Goal: Information Seeking & Learning: Check status

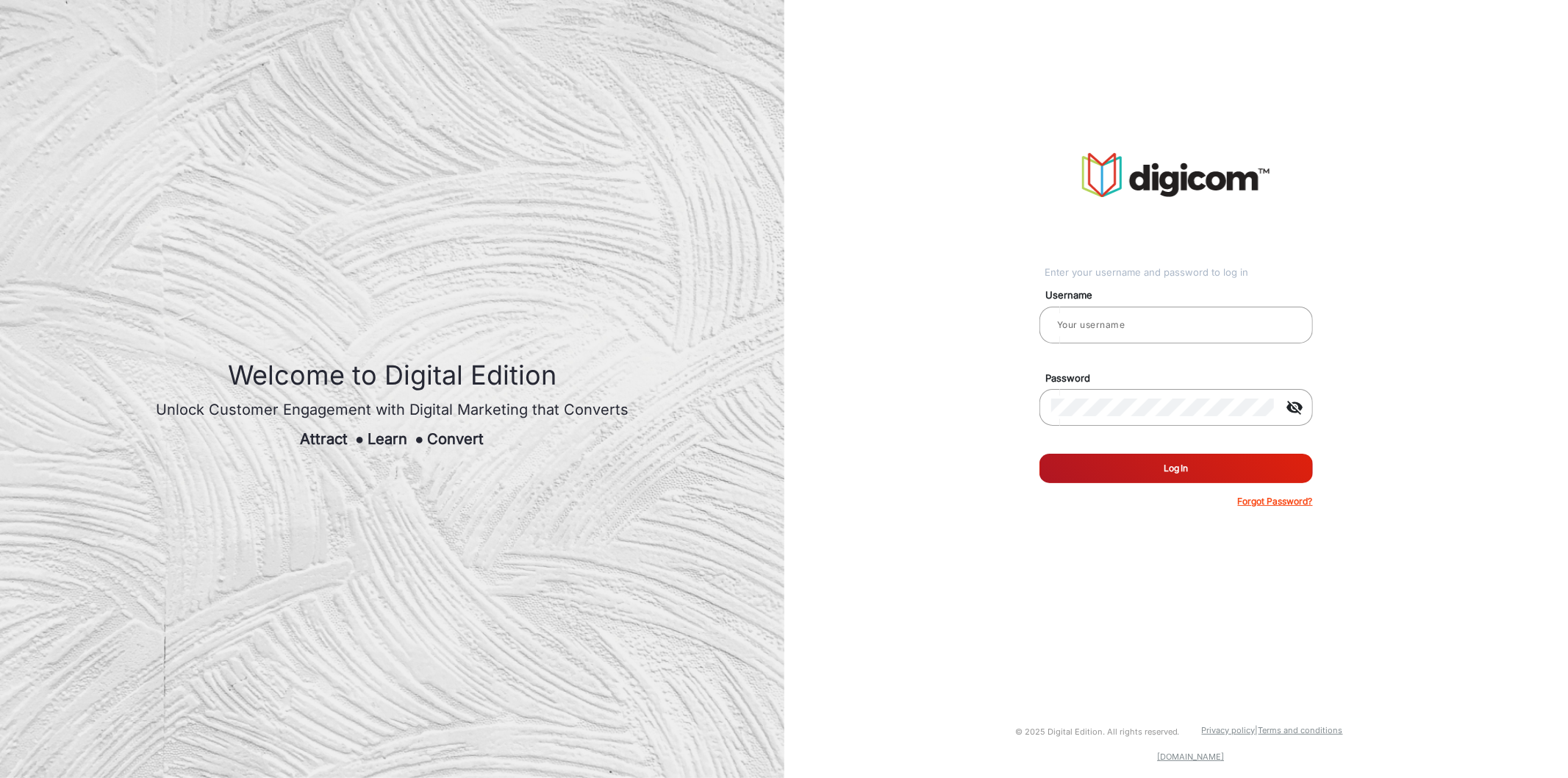
type input "[PERSON_NAME]"
click at [1157, 469] on button "Log In" at bounding box center [1176, 468] width 274 height 29
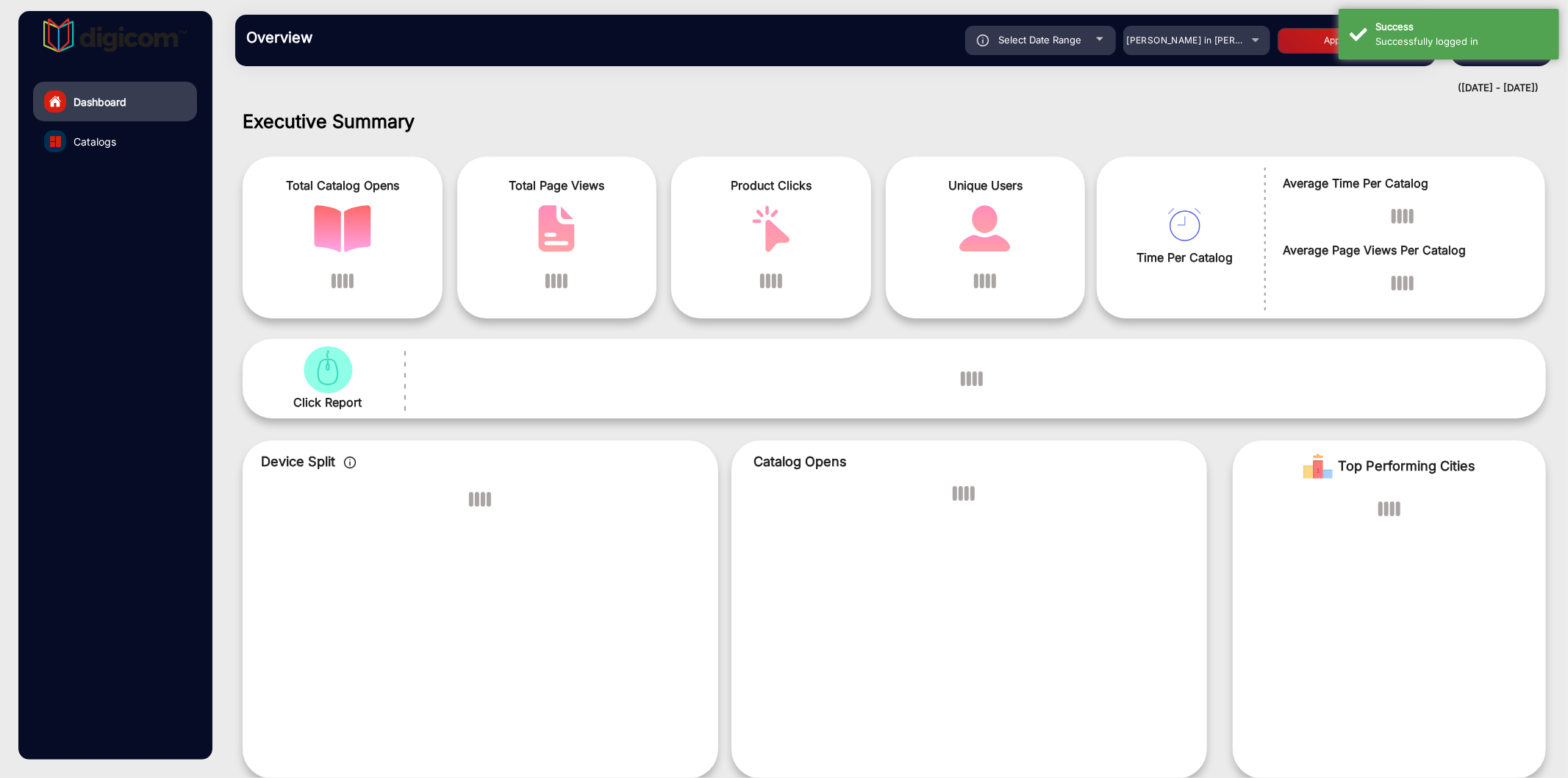
scroll to position [11, 0]
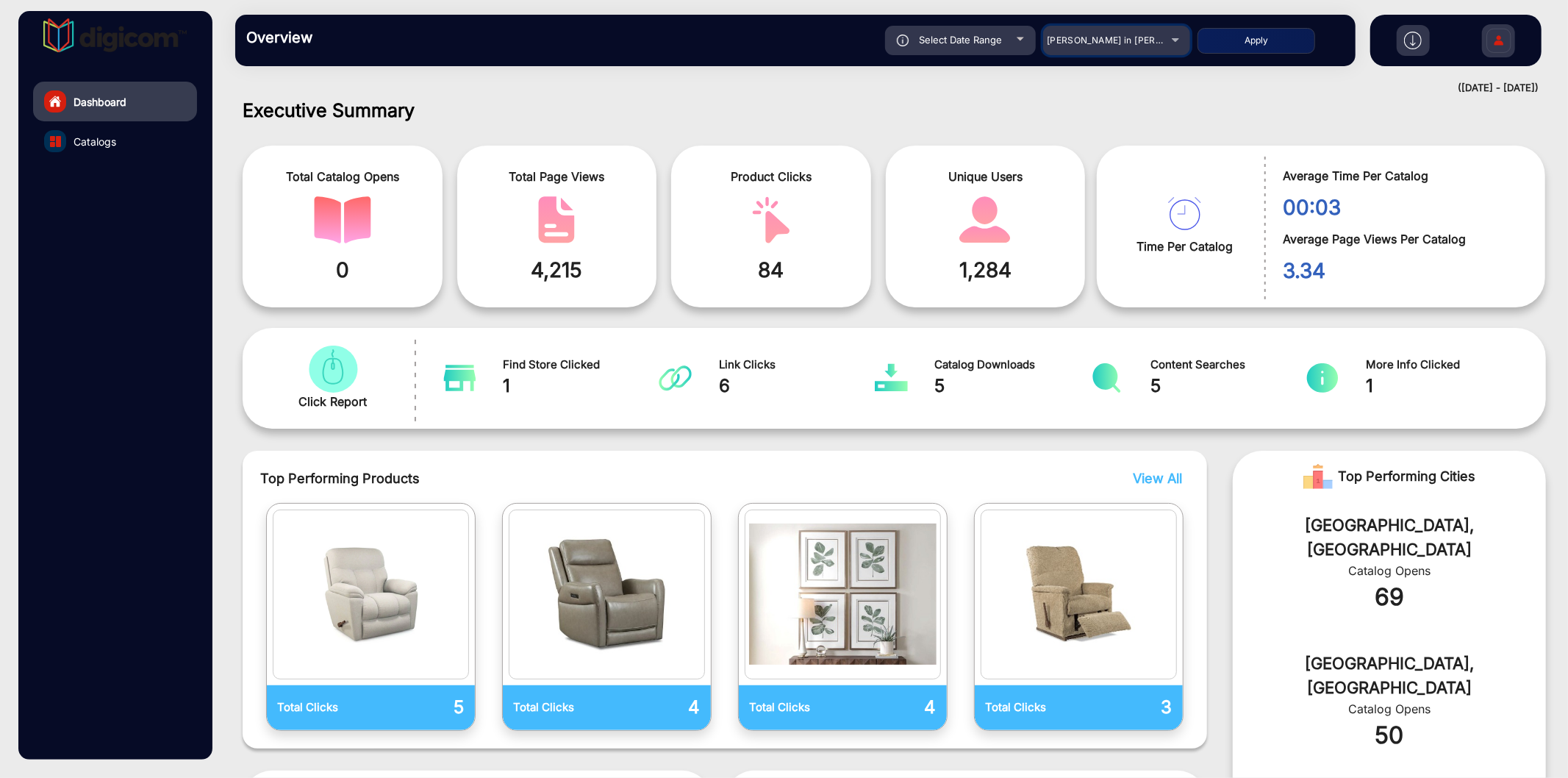
click at [1112, 39] on span "[PERSON_NAME] in [PERSON_NAME]" at bounding box center [1128, 40] width 163 height 11
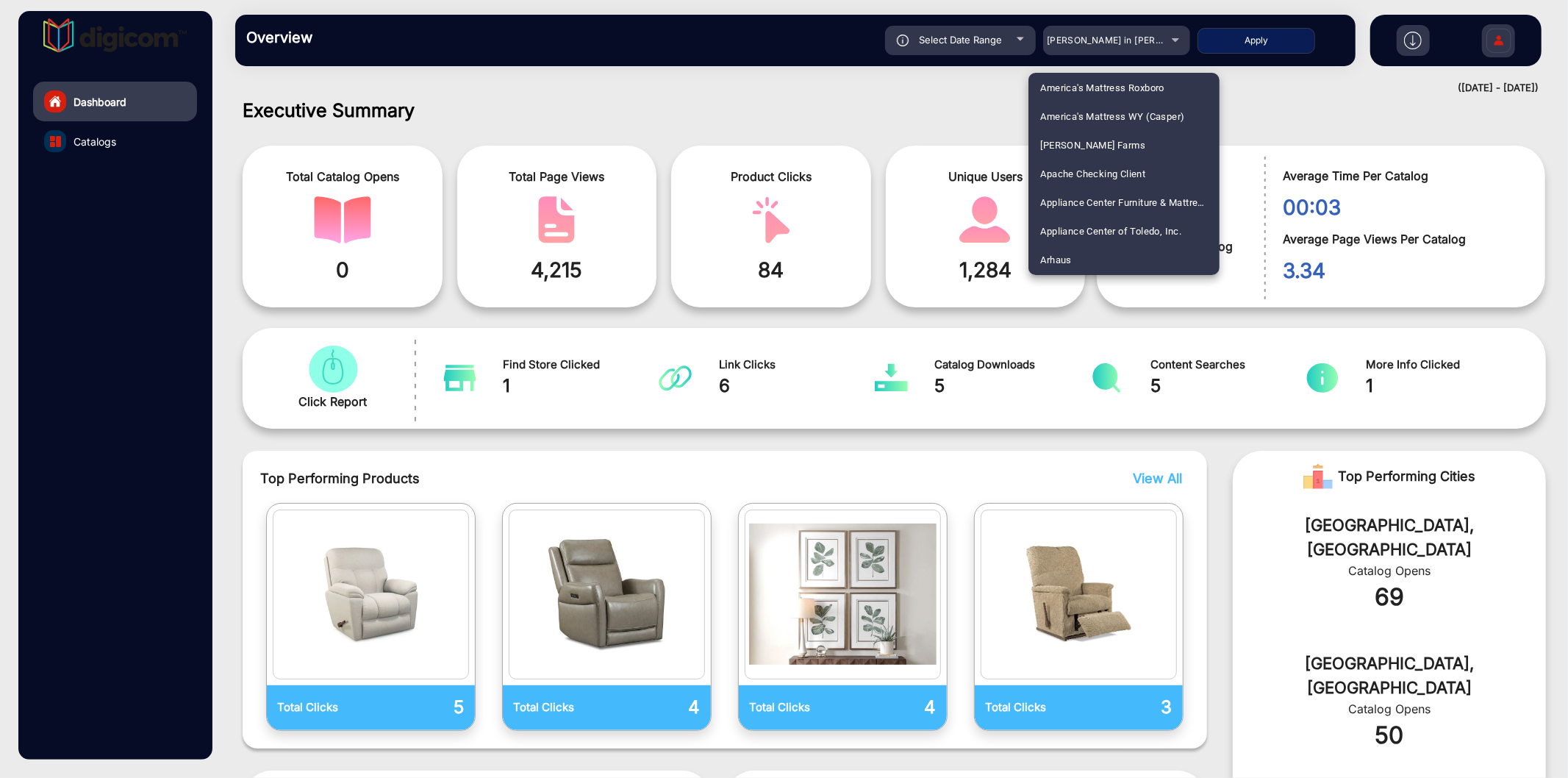
scroll to position [2584, 0]
click at [1099, 206] on span "[PERSON_NAME] E-Commerce" at bounding box center [1107, 203] width 134 height 29
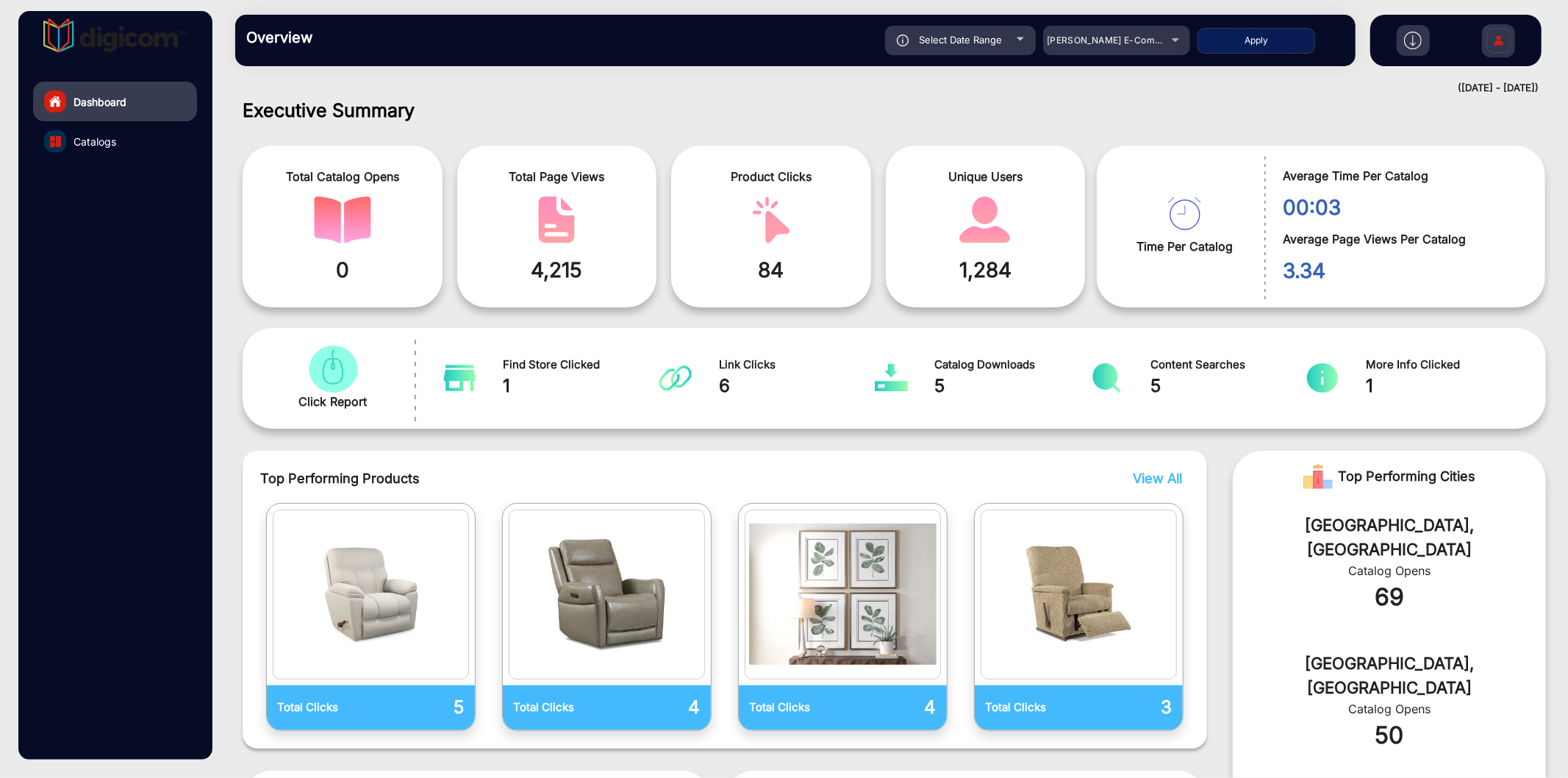
click at [1267, 45] on button "Apply" at bounding box center [1256, 40] width 118 height 25
type input "[DATE]"
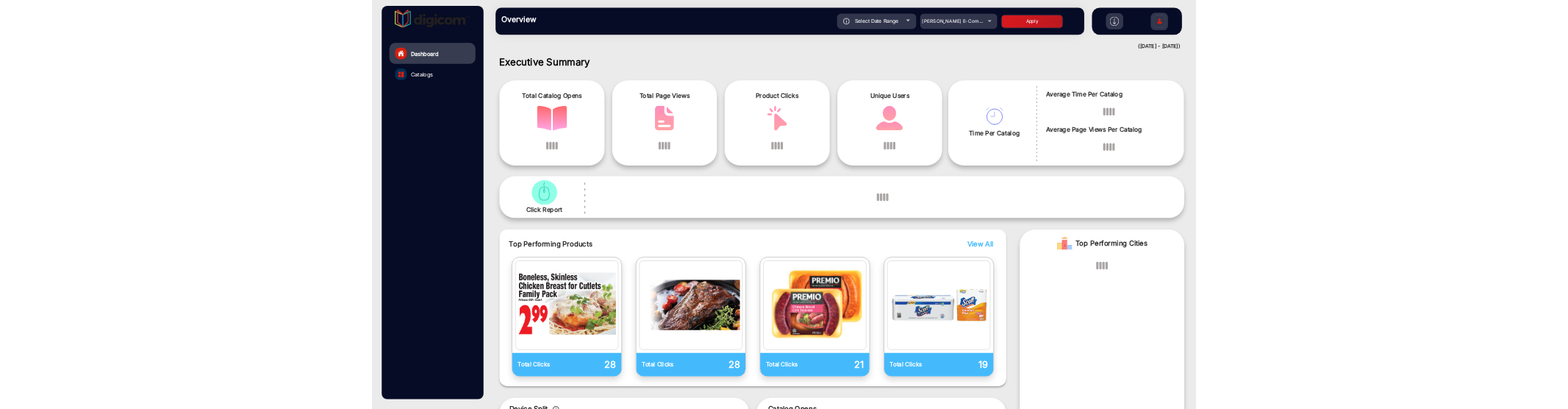
scroll to position [0, 0]
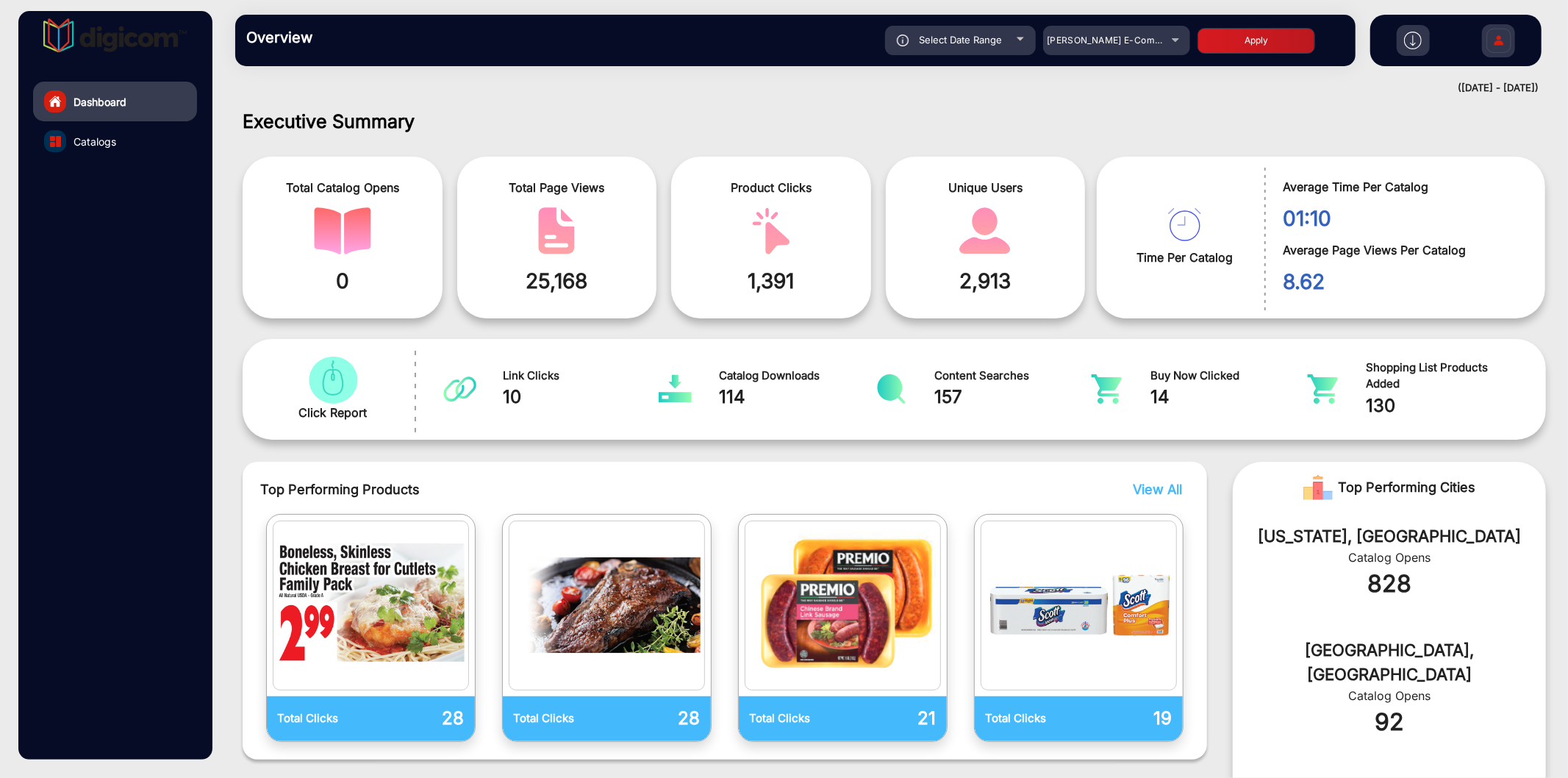
drag, startPoint x: 623, startPoint y: 106, endPoint x: 548, endPoint y: 136, distance: 80.8
click at [548, 138] on div "Total Catalog Opens 0 Total Page Views 25,168 Product Clicks 1,391 Unique Users…" at bounding box center [895, 231] width 1325 height 187
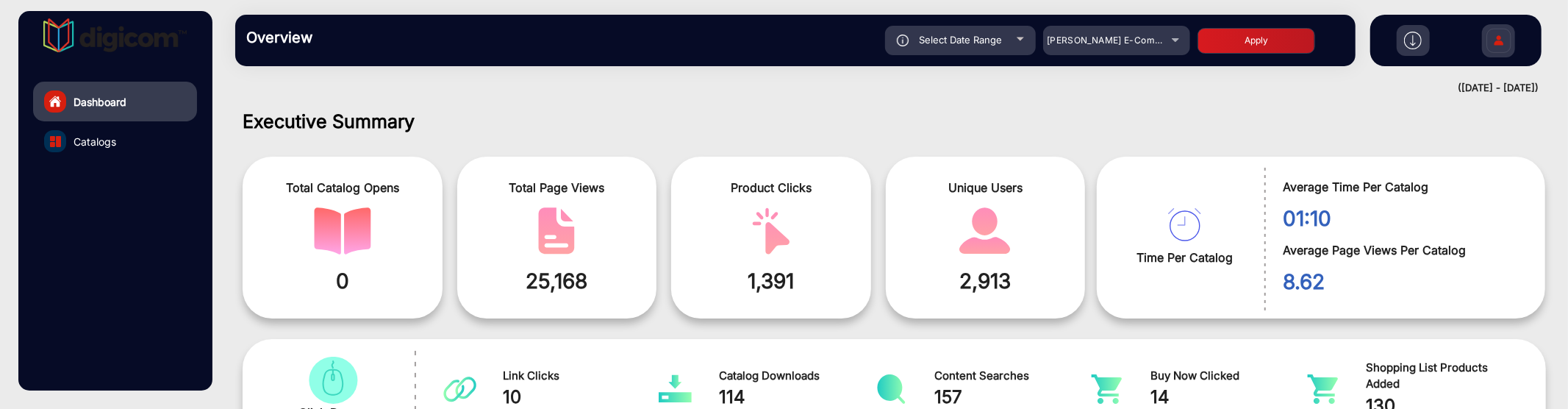
click at [964, 27] on div "Select Date Range" at bounding box center [961, 40] width 151 height 29
type input "[DATE]"
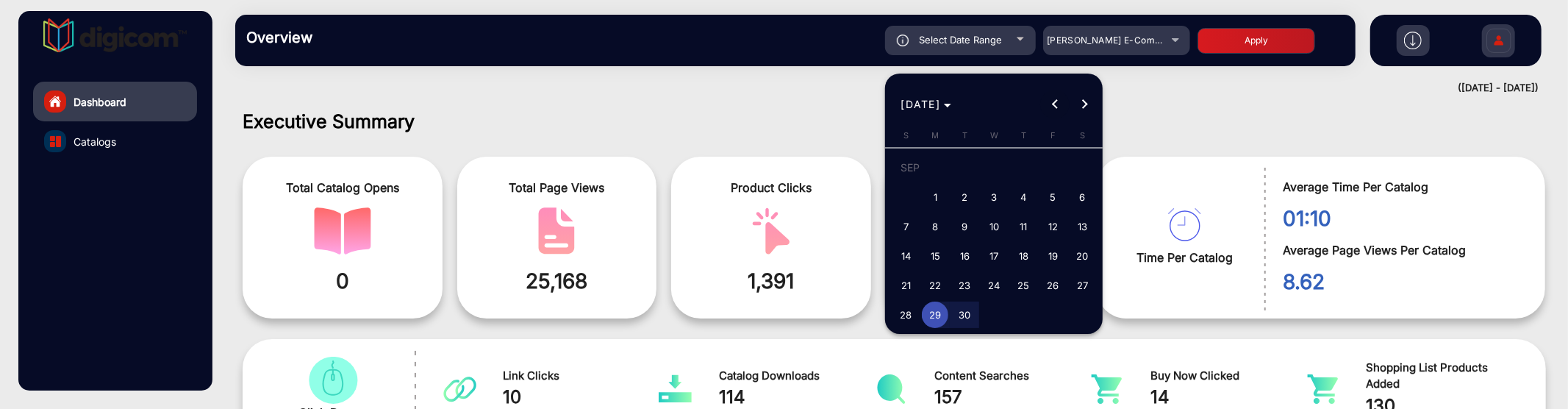
click at [1044, 106] on span "Previous month" at bounding box center [1055, 104] width 29 height 29
click at [913, 193] on span "1" at bounding box center [905, 197] width 26 height 26
type input "[DATE]"
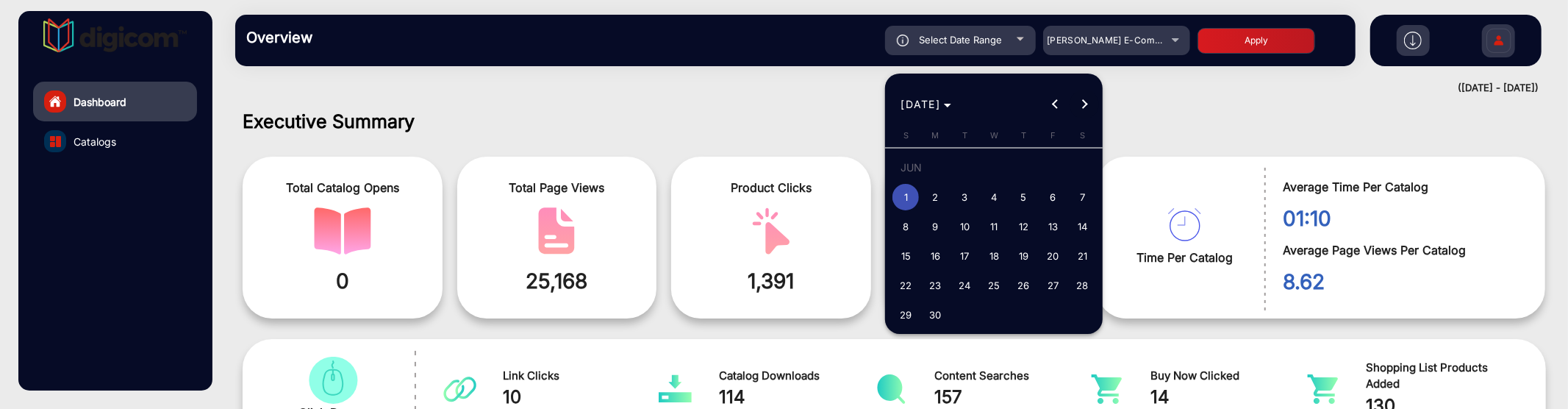
click at [1086, 114] on span "Next month" at bounding box center [1084, 104] width 29 height 29
click at [1086, 110] on span "Next month" at bounding box center [1084, 104] width 29 height 29
click at [1086, 110] on div "[DATE] [DATE]" at bounding box center [995, 104] width 210 height 29
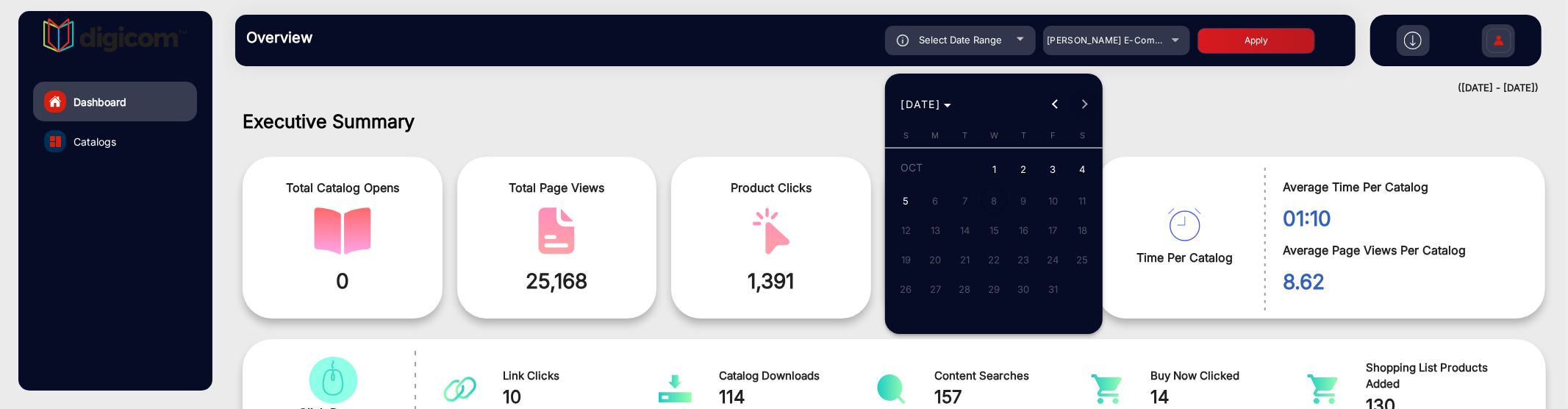
click at [1086, 110] on div "[DATE] [DATE]" at bounding box center [995, 104] width 210 height 29
click at [913, 199] on span "5" at bounding box center [905, 200] width 26 height 26
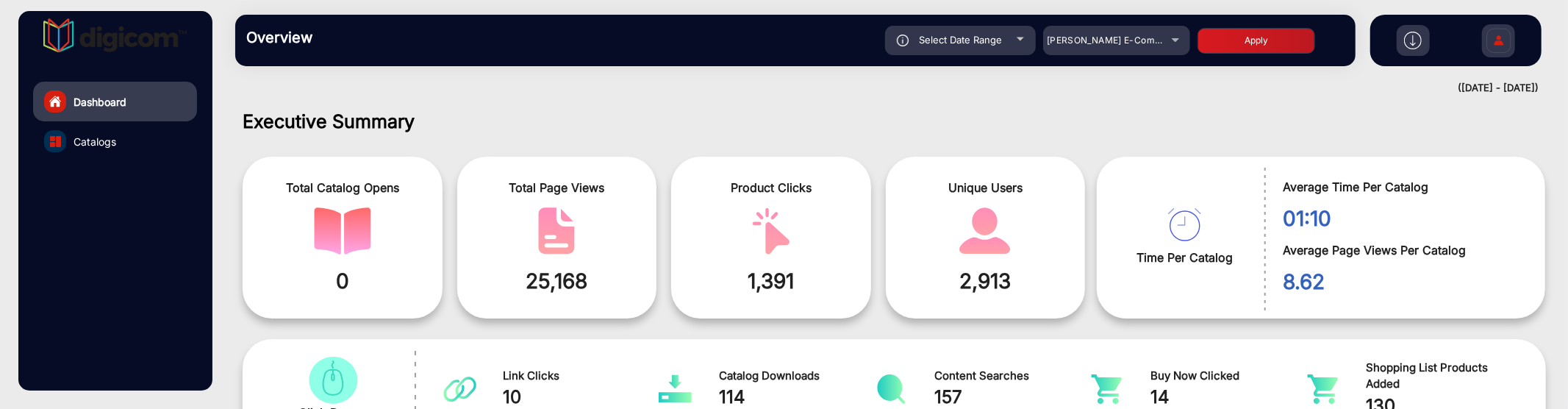
type input "[DATE]"
click at [1225, 45] on button "Apply" at bounding box center [1256, 40] width 118 height 25
type input "[DATE]"
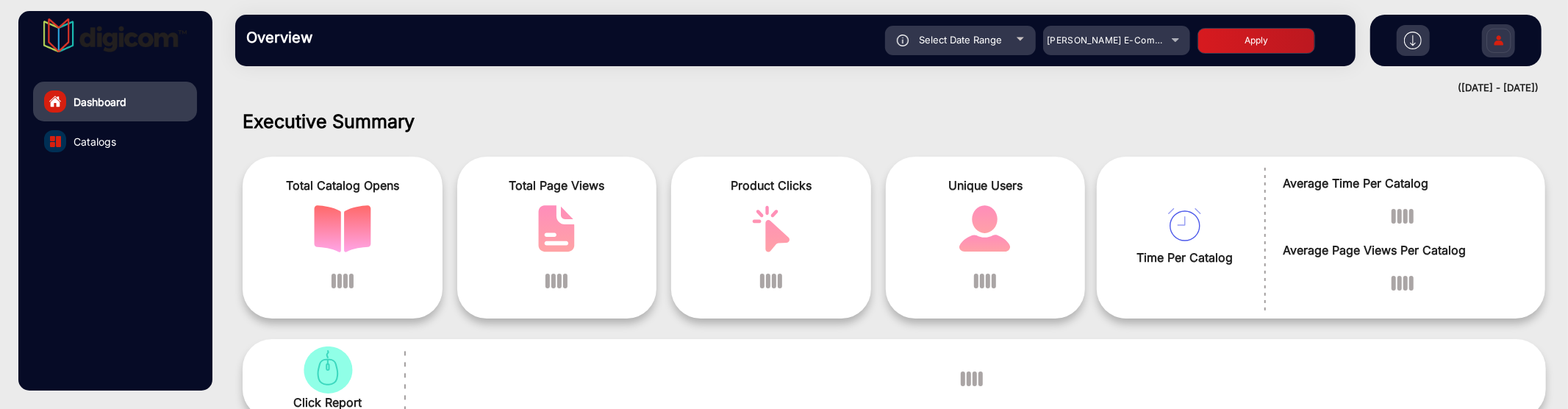
click at [954, 44] on span "Select Date Range" at bounding box center [961, 39] width 83 height 12
type input "[DATE]"
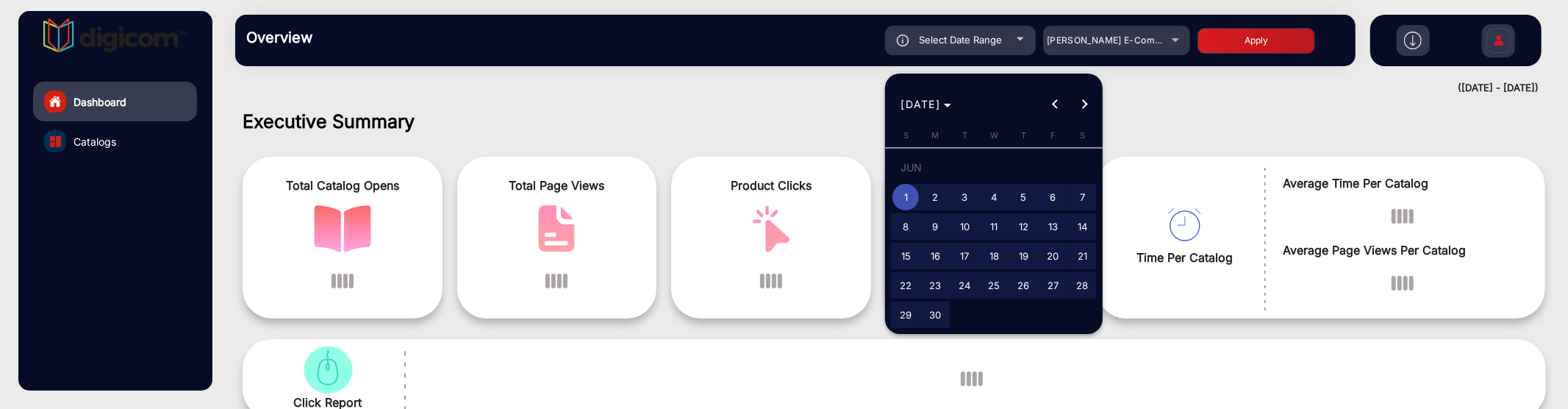
click at [1085, 110] on span "Next month" at bounding box center [1084, 104] width 29 height 29
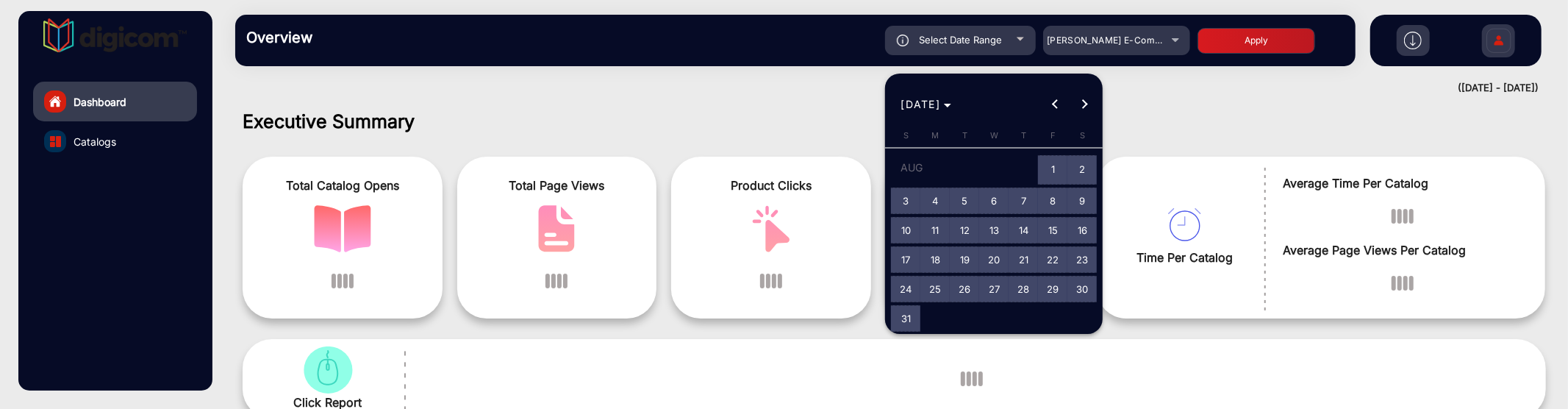
click at [1059, 163] on span "1" at bounding box center [1053, 169] width 26 height 30
type input "[DATE]"
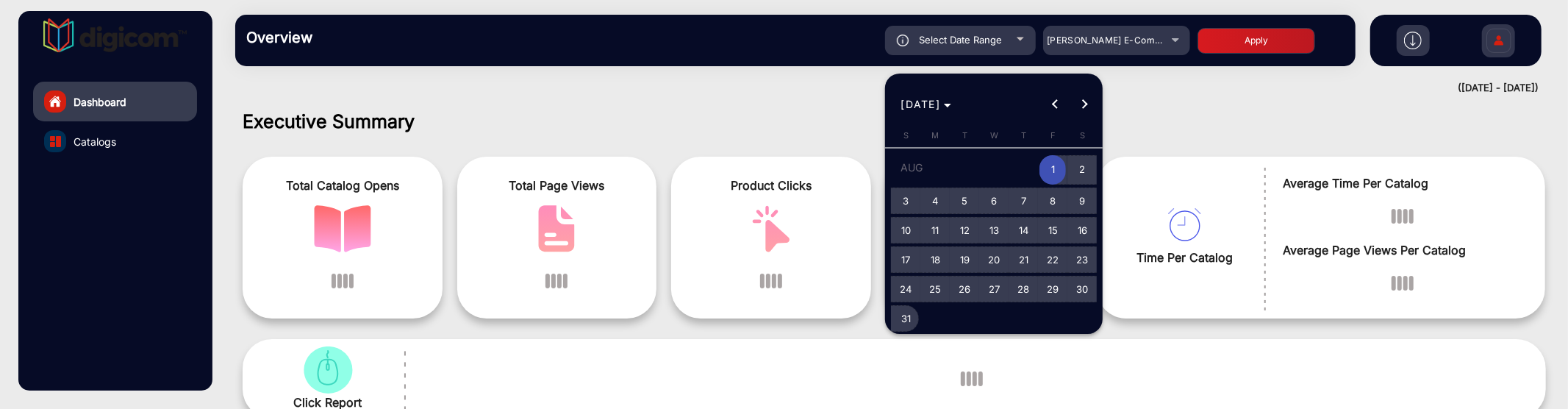
click at [900, 314] on span "31" at bounding box center [905, 318] width 26 height 26
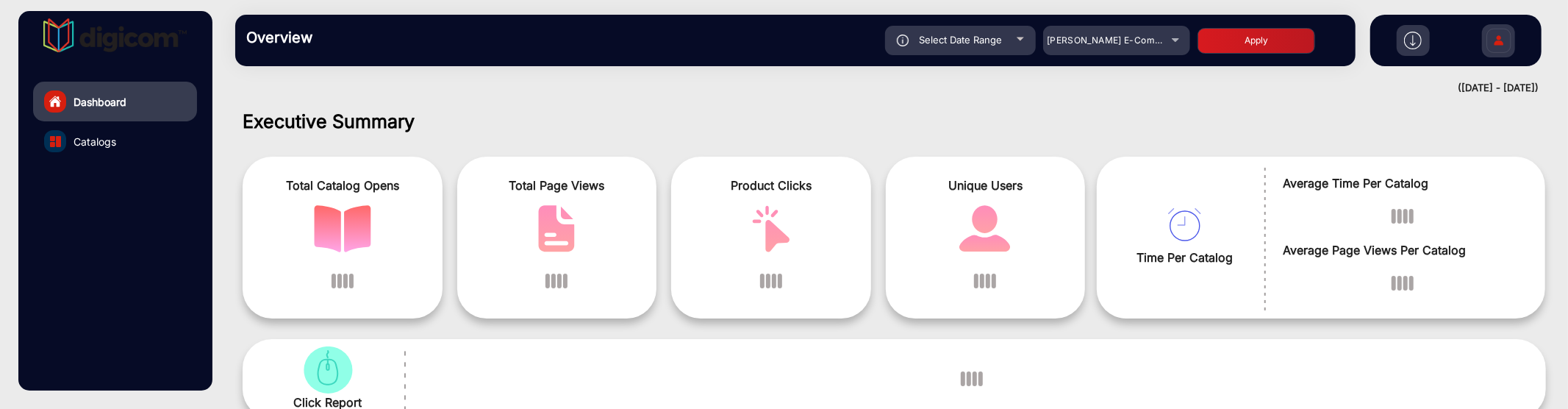
type input "[DATE]"
click at [1254, 39] on button "Apply" at bounding box center [1256, 40] width 118 height 25
type input "[DATE]"
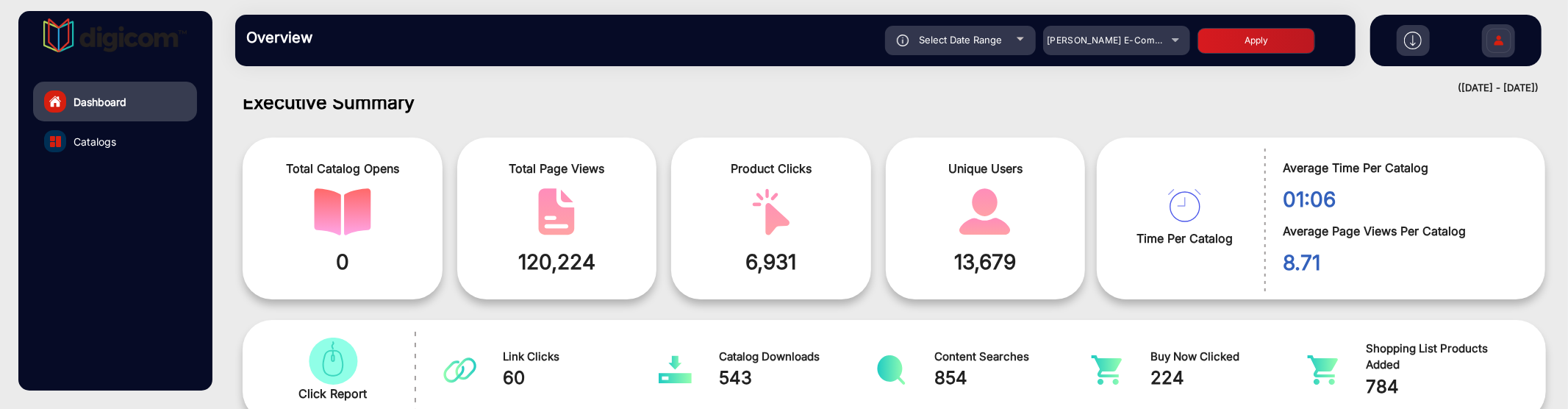
scroll to position [11, 0]
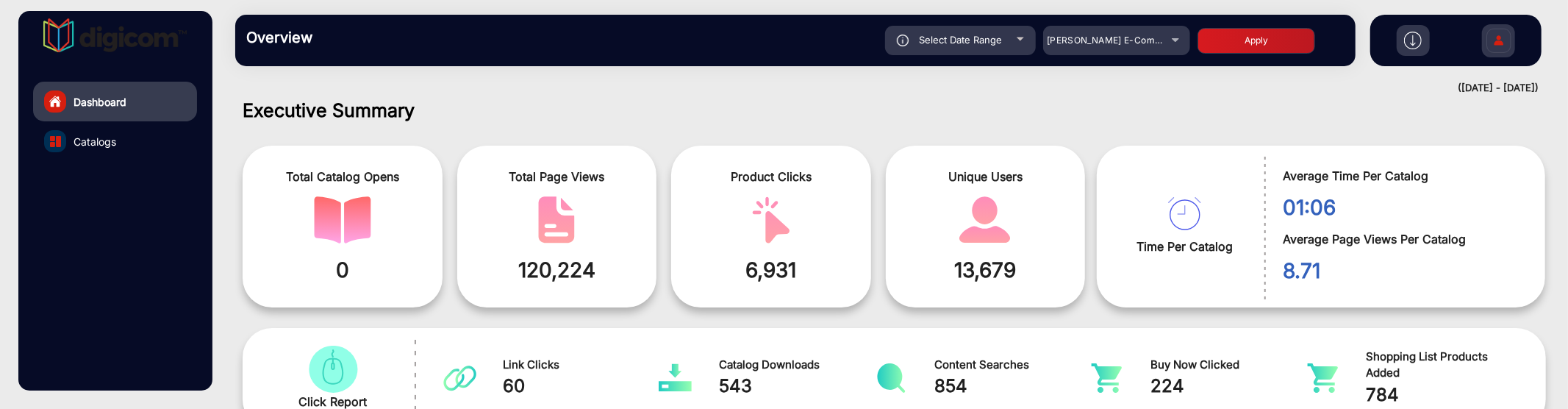
click at [570, 260] on span "120,224" at bounding box center [557, 270] width 178 height 31
click at [120, 145] on link "Catalogs" at bounding box center [115, 141] width 164 height 40
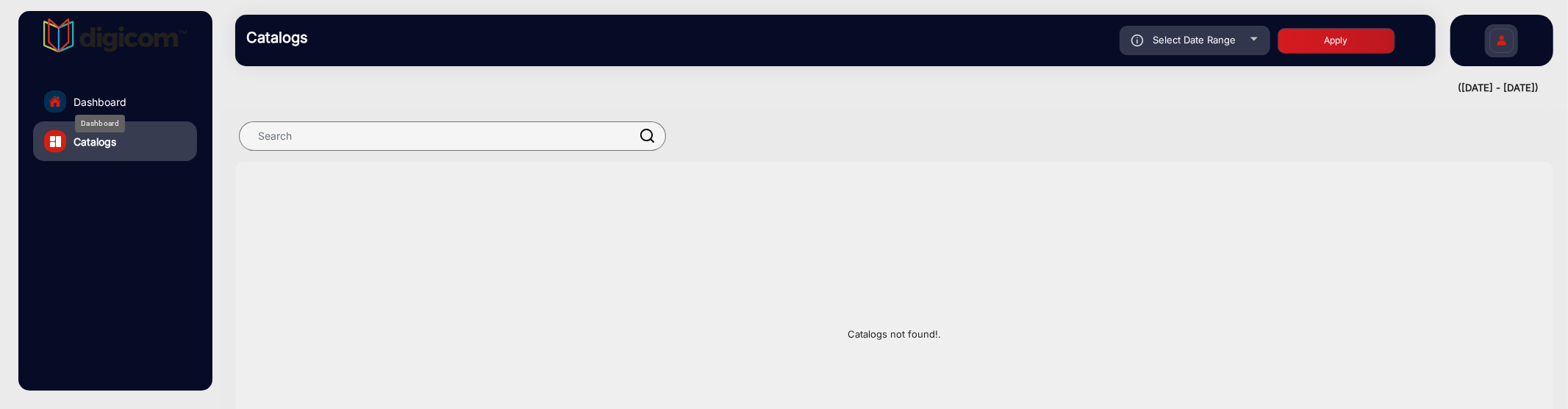
click at [82, 96] on span "Dashboard" at bounding box center [99, 102] width 53 height 15
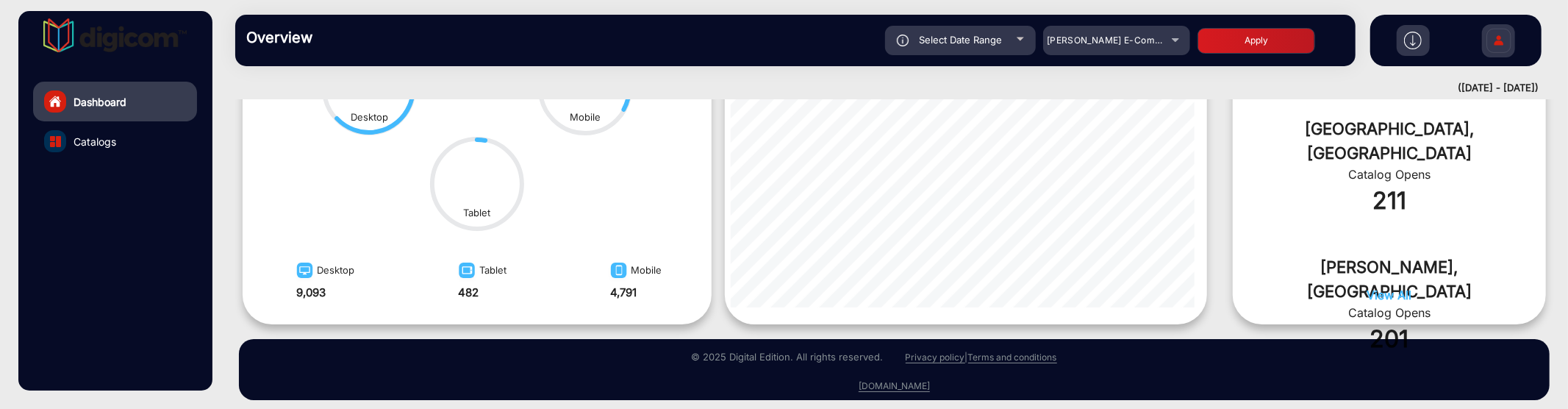
scroll to position [806, 0]
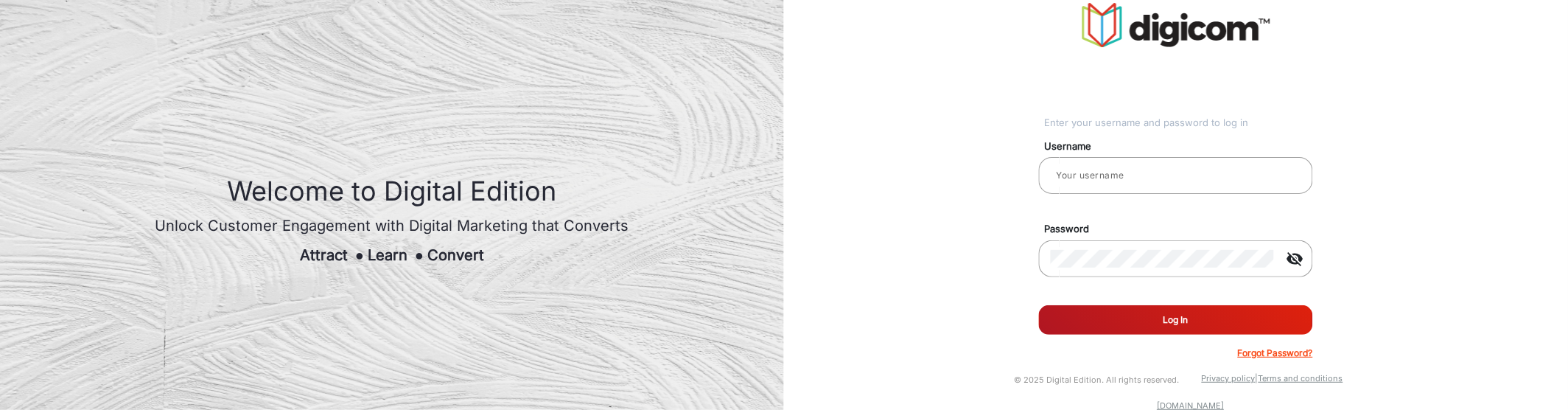
type input "Saravanakumar"
click at [1217, 321] on button "Log In" at bounding box center [1176, 320] width 274 height 29
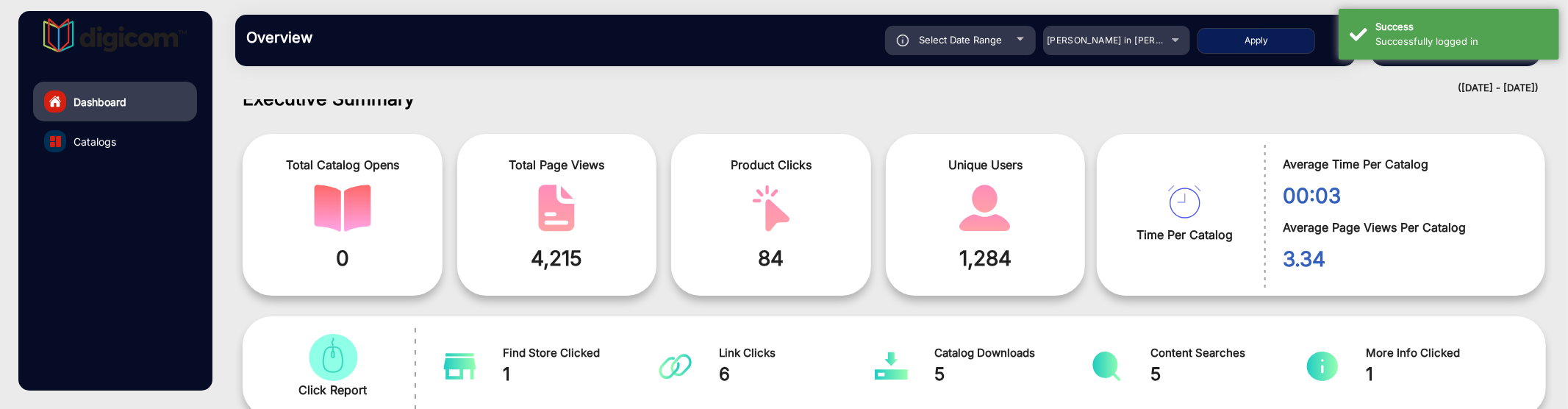
scroll to position [11, 0]
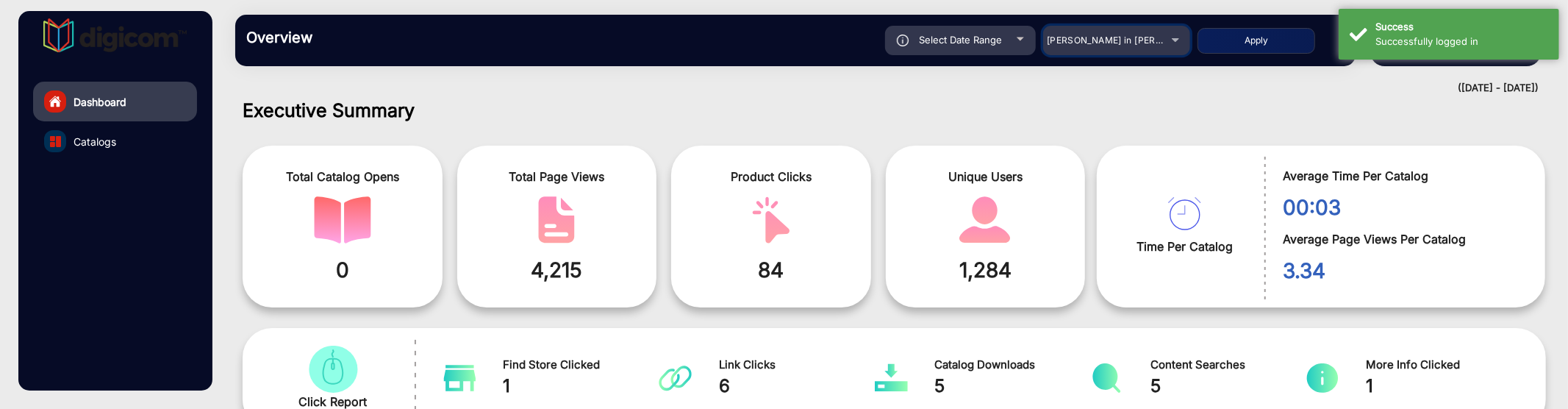
click at [1110, 41] on span "[PERSON_NAME] in [PERSON_NAME]" at bounding box center [1128, 40] width 163 height 11
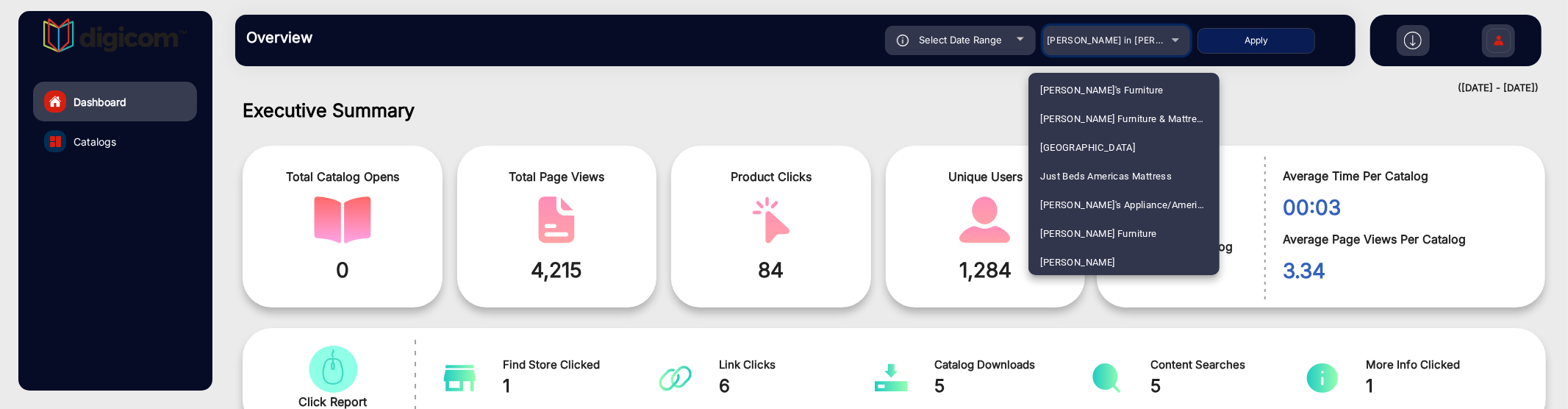
scroll to position [2526, 0]
click at [1106, 254] on span "[PERSON_NAME] E-Commerce" at bounding box center [1107, 262] width 134 height 28
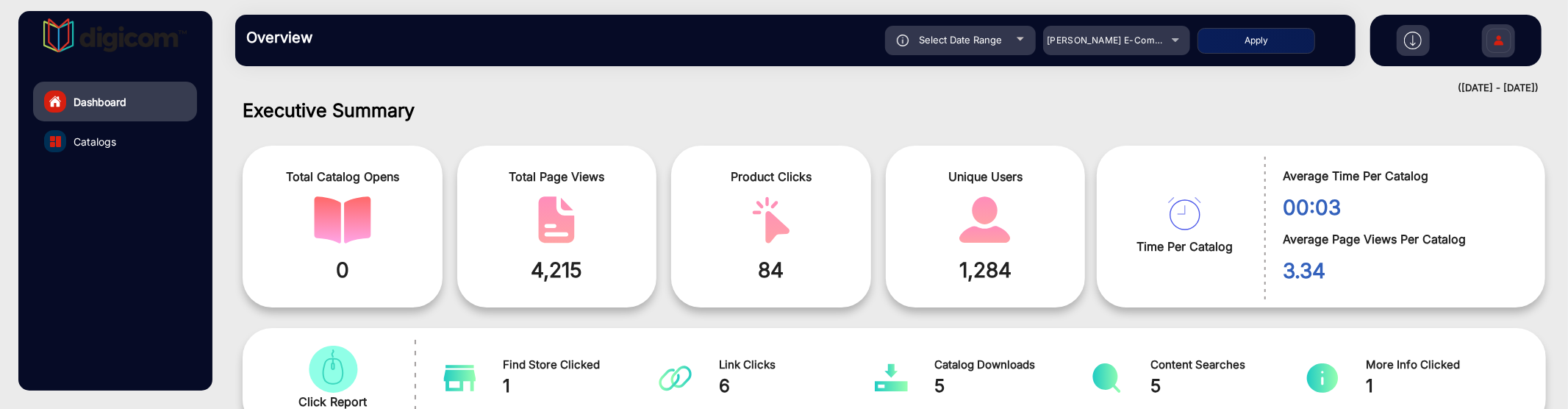
click at [1281, 40] on button "Apply" at bounding box center [1256, 40] width 118 height 25
type input "[DATE]"
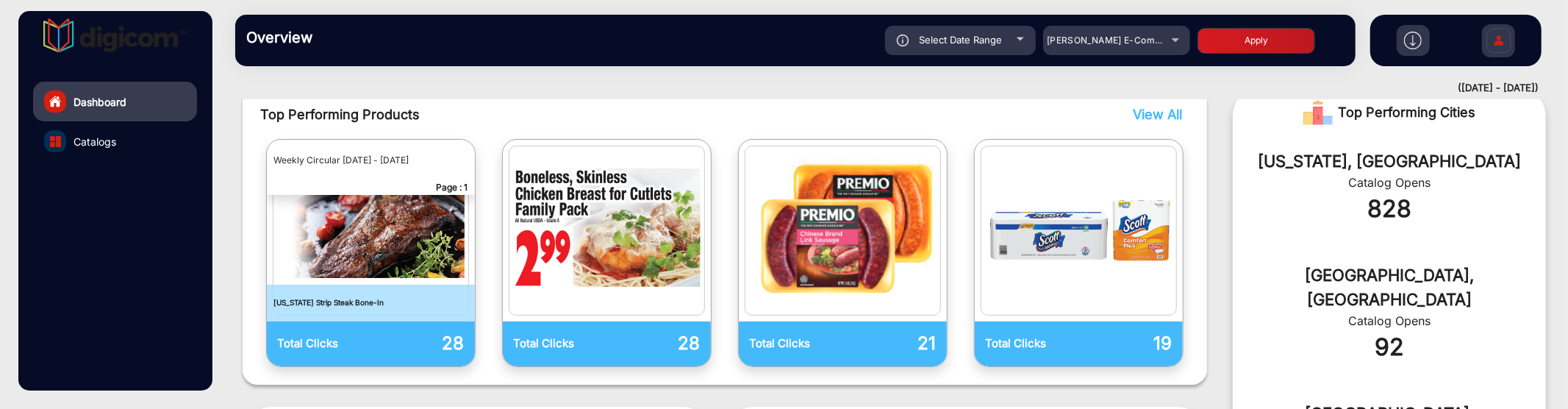
scroll to position [338, 0]
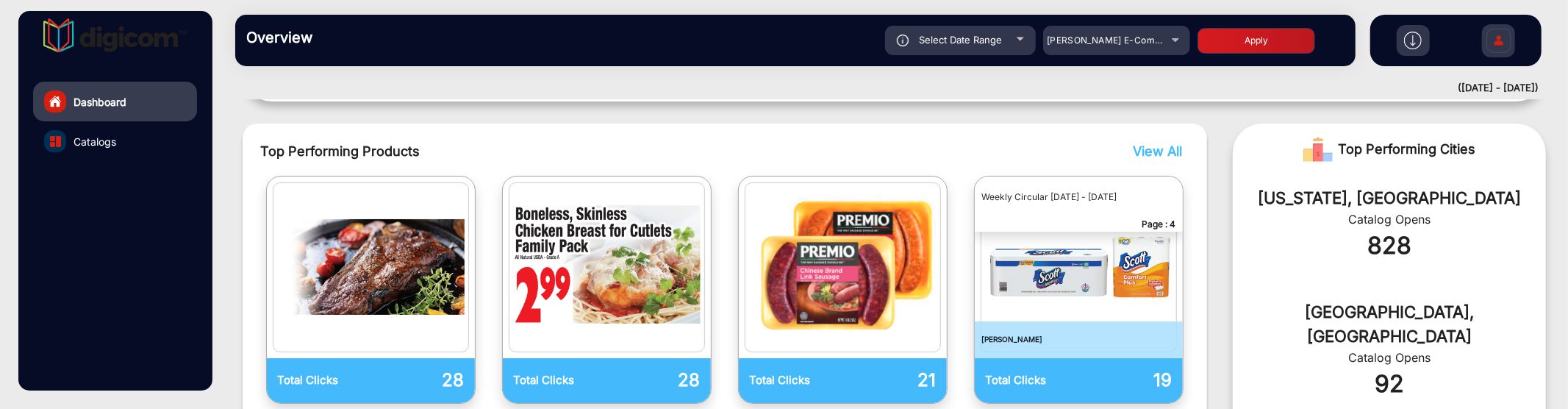
click at [1004, 34] on div "Select Date Range" at bounding box center [961, 40] width 151 height 29
type input "[DATE]"
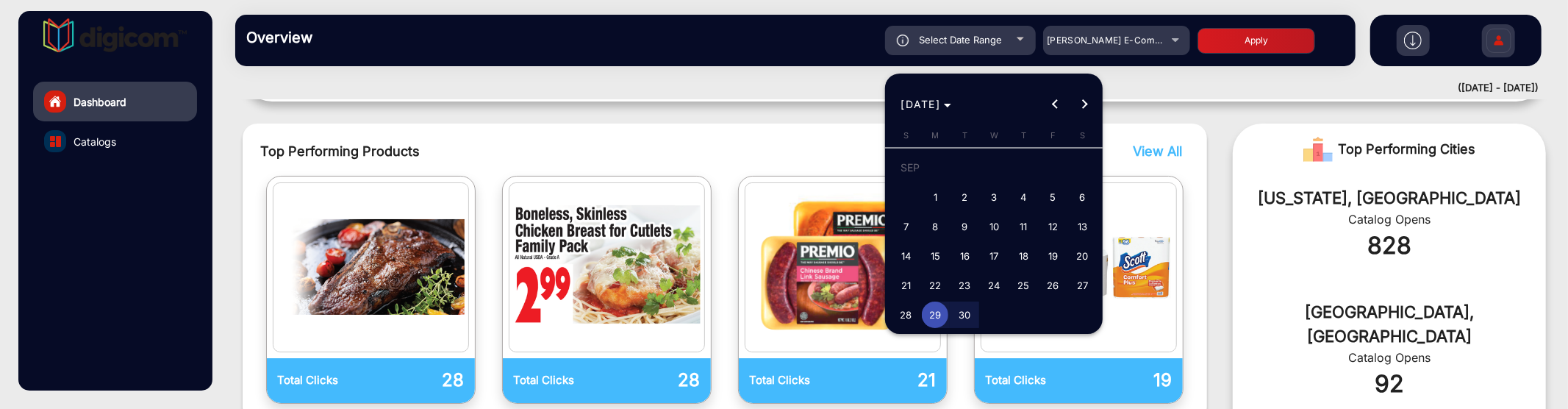
click at [938, 284] on span "22" at bounding box center [935, 285] width 26 height 26
type input "9/22/2025"
click at [938, 284] on span "22" at bounding box center [935, 285] width 26 height 26
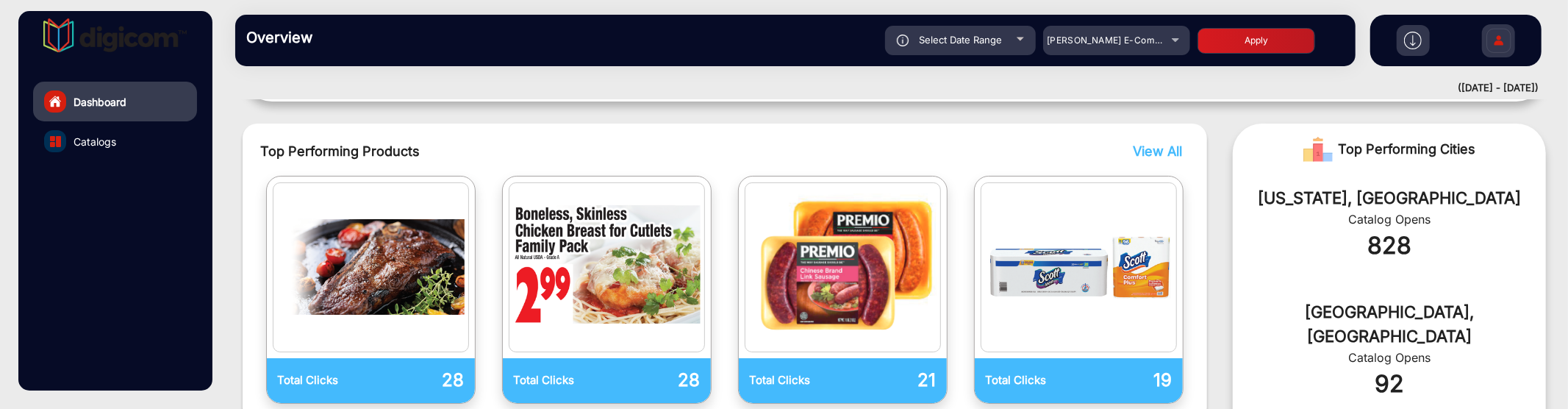
type input "9/22/2025"
click at [1210, 54] on div "Select Date Range 9/22/2025 9/22/2025 – 9/22/2025 End date King Kullen E-Commer…" at bounding box center [850, 40] width 989 height 29
click at [1211, 39] on button "Apply" at bounding box center [1256, 40] width 118 height 25
type input "9/22/2025"
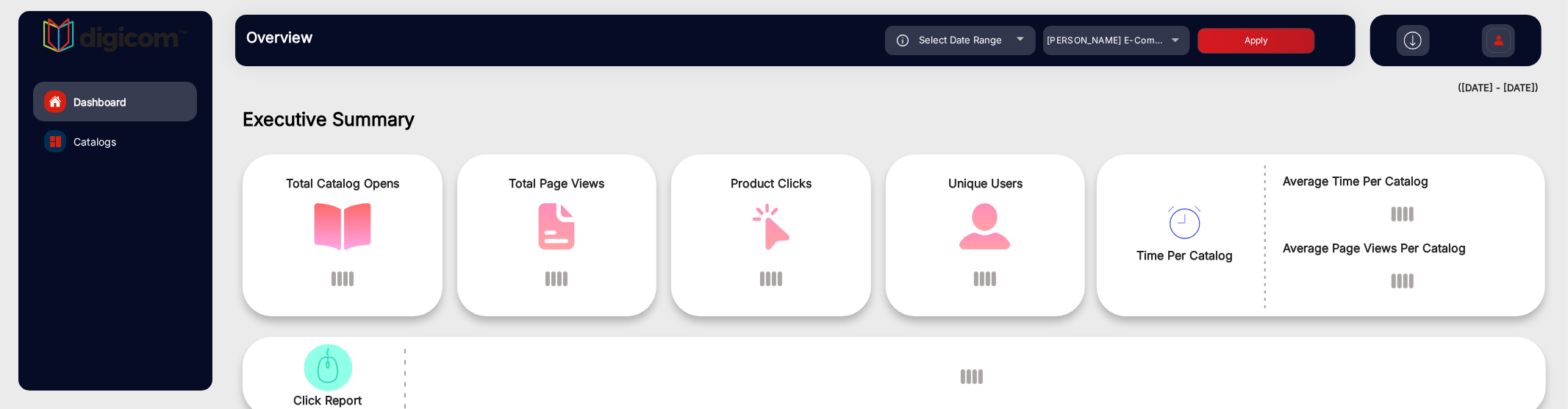
scroll to position [0, 0]
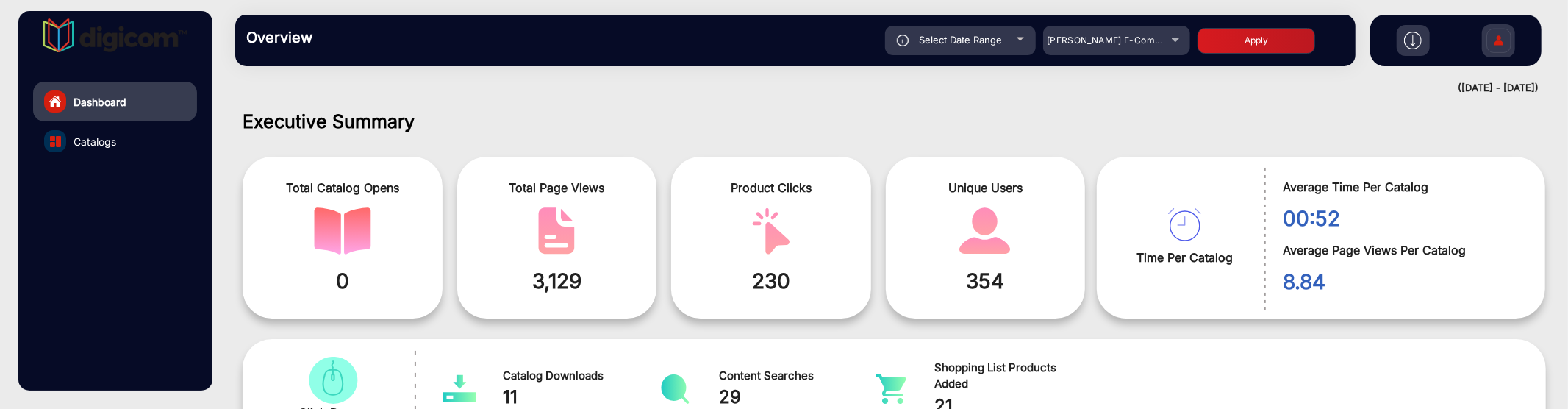
click at [999, 40] on span "Select Date Range" at bounding box center [961, 39] width 83 height 12
type input "9/22/2025"
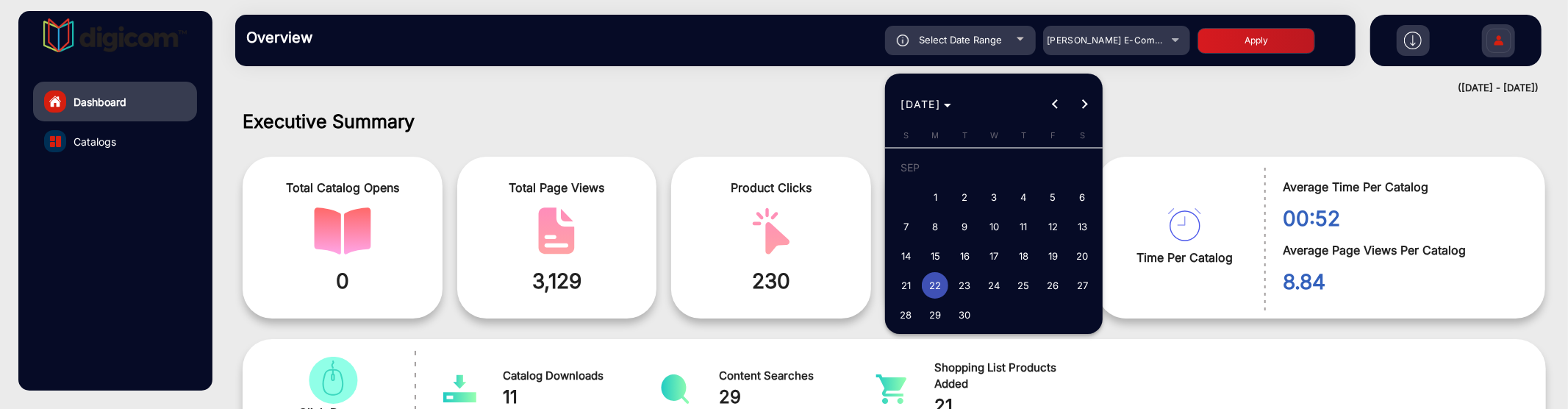
click at [949, 195] on button "1" at bounding box center [935, 197] width 29 height 29
type input "9/1/2025"
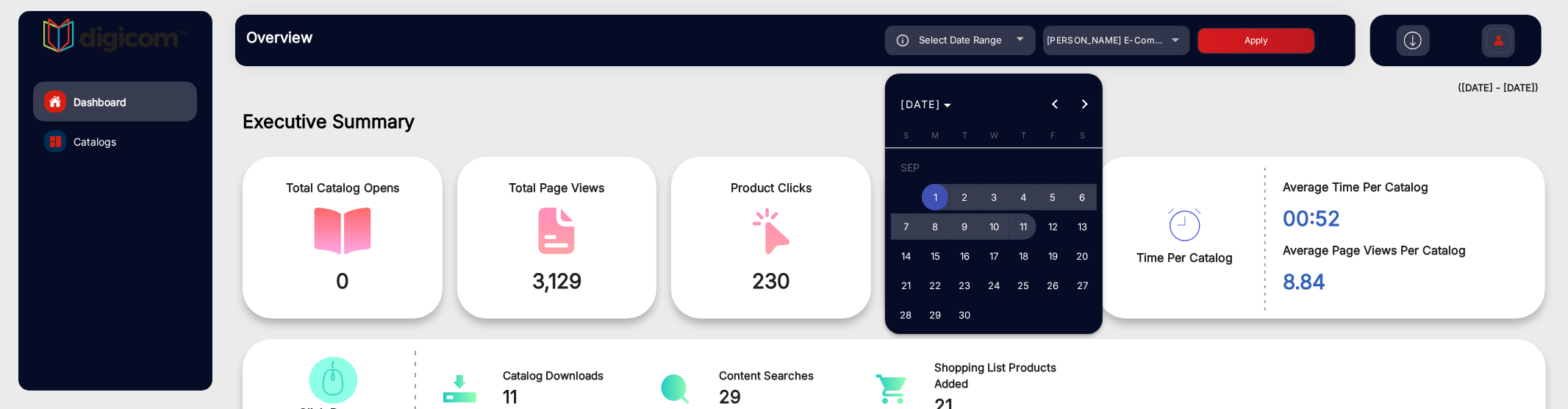
click at [1030, 218] on span "11" at bounding box center [1023, 226] width 26 height 26
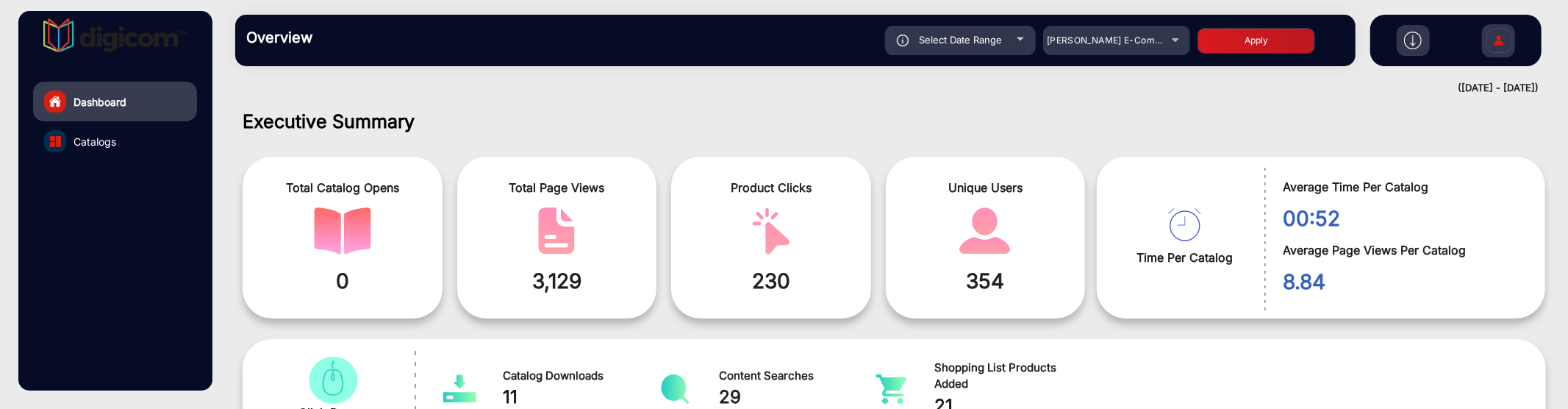
type input "9/11/2025"
click at [1234, 28] on button "Apply" at bounding box center [1256, 40] width 118 height 25
type input "9/1/2025"
type input "9/11/2025"
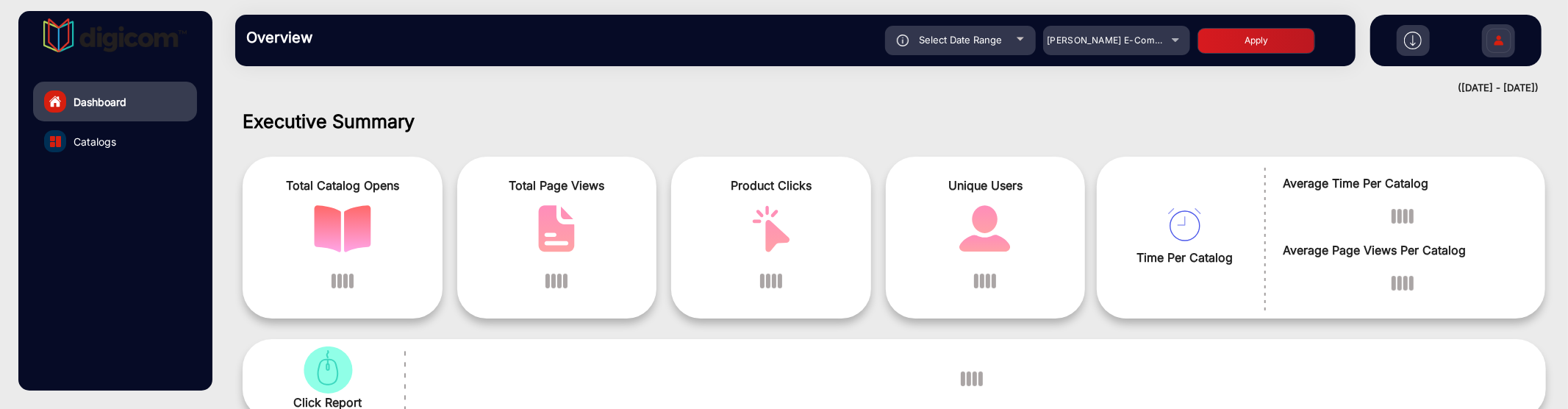
scroll to position [11, 0]
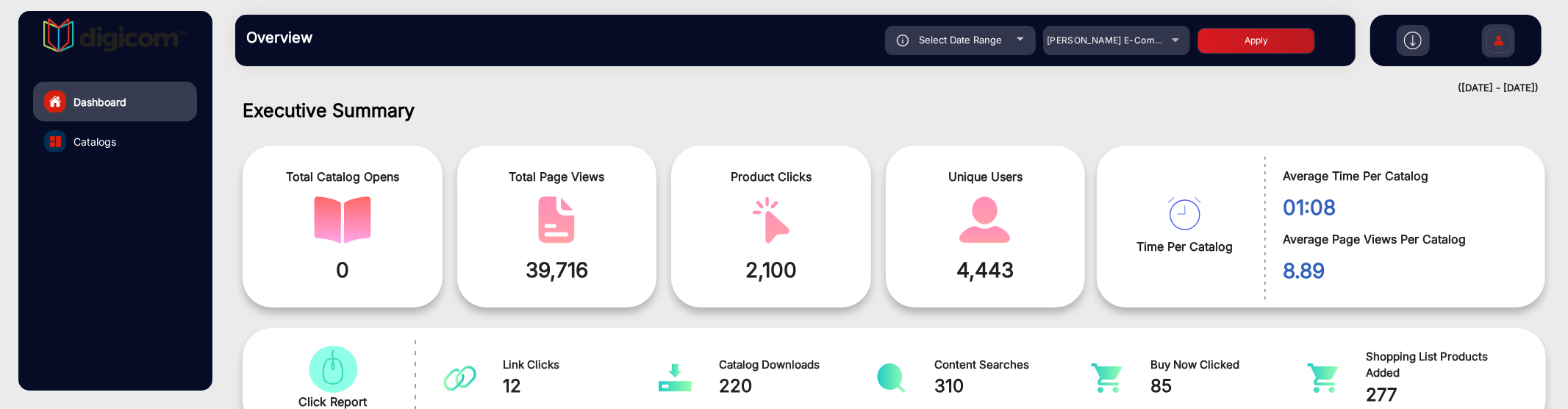
click at [983, 31] on div "Select Date Range" at bounding box center [961, 40] width 151 height 29
type input "9/1/2025"
type input "9/11/2025"
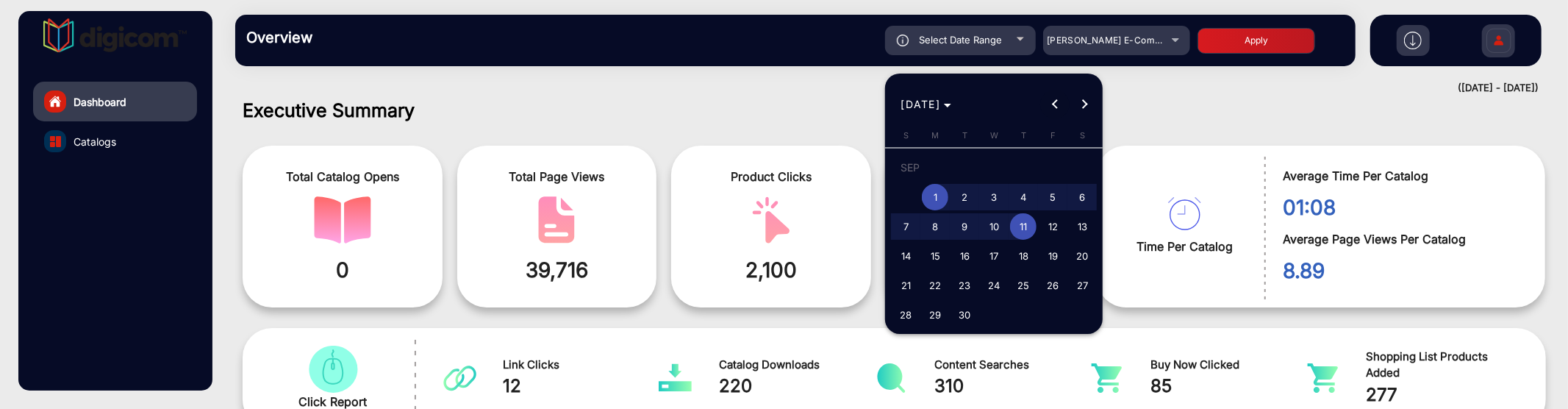
click at [1059, 98] on span "Previous month" at bounding box center [1055, 104] width 29 height 29
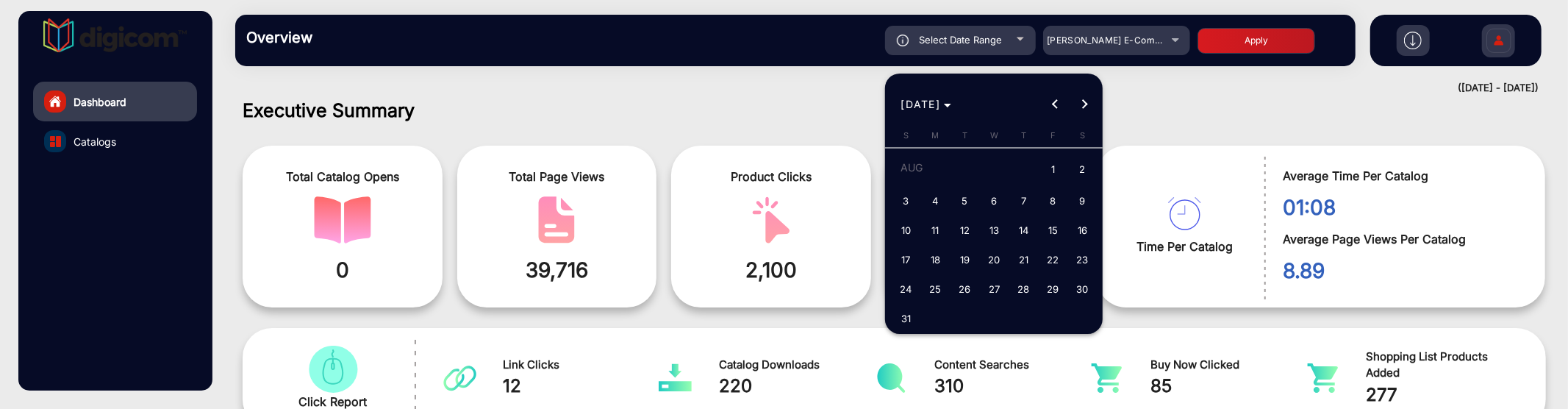
click at [1059, 172] on span "1" at bounding box center [1053, 169] width 26 height 30
type input "[DATE]"
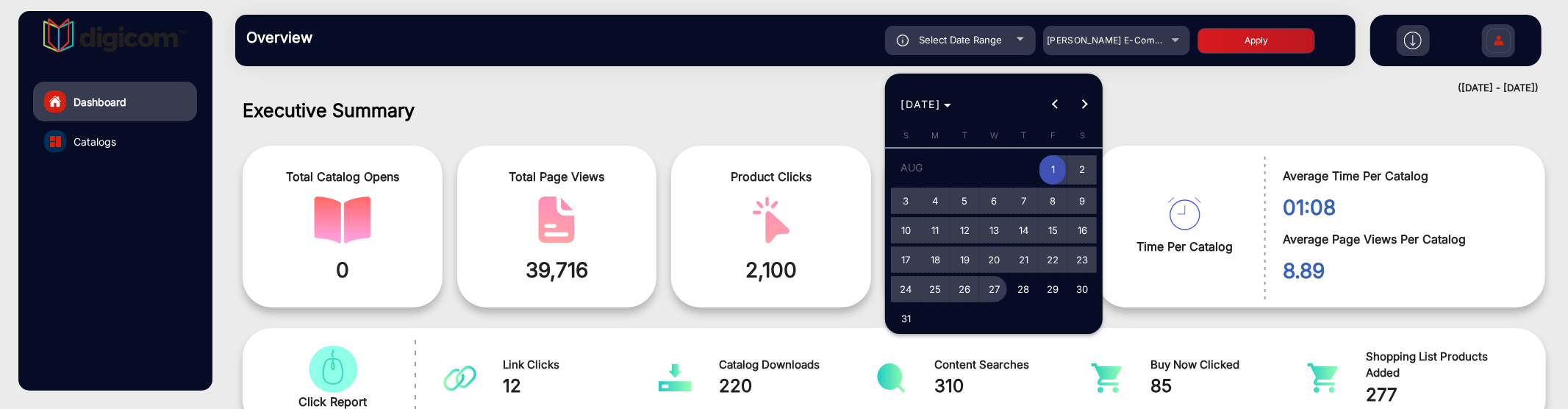
click at [997, 290] on span "27" at bounding box center [994, 289] width 26 height 26
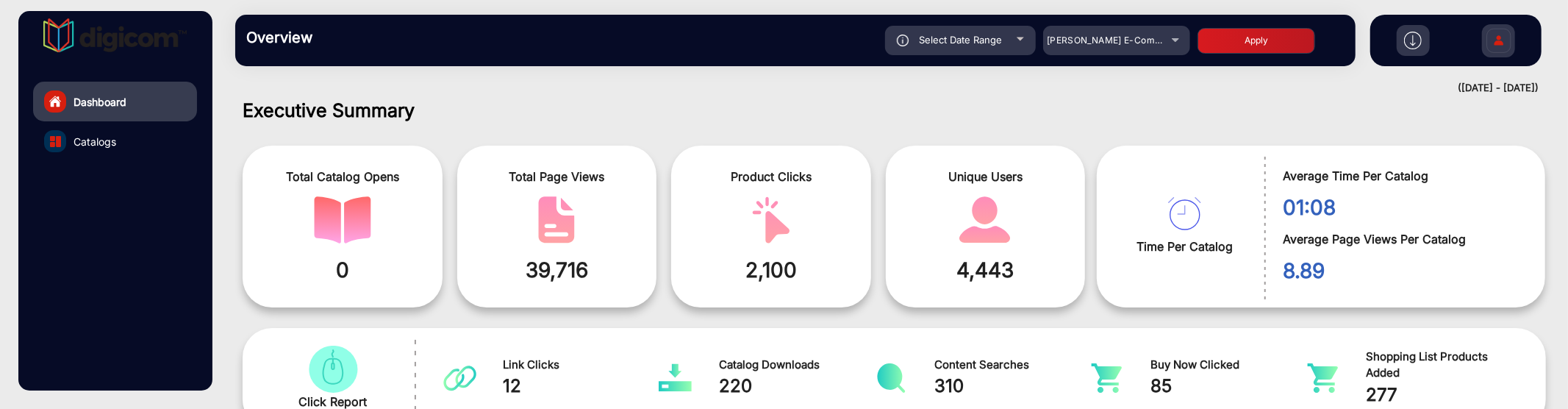
type input "8/27/2025"
click at [1218, 37] on button "Apply" at bounding box center [1256, 40] width 118 height 25
type input "[DATE]"
type input "8/27/2025"
click at [1023, 33] on div "Select Date Range" at bounding box center [961, 40] width 151 height 29
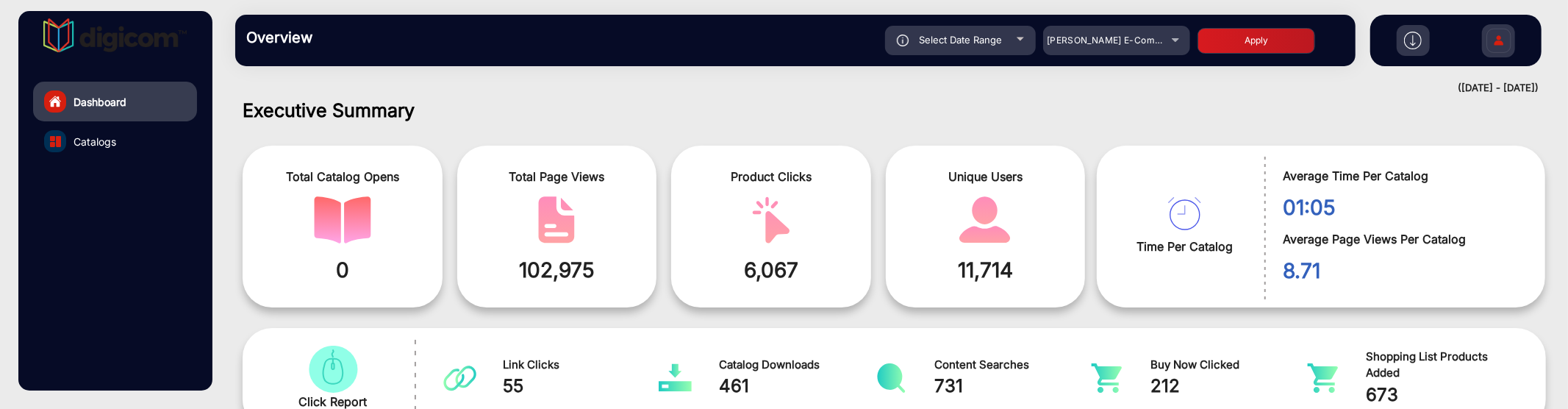
type input "[DATE]"
type input "8/27/2025"
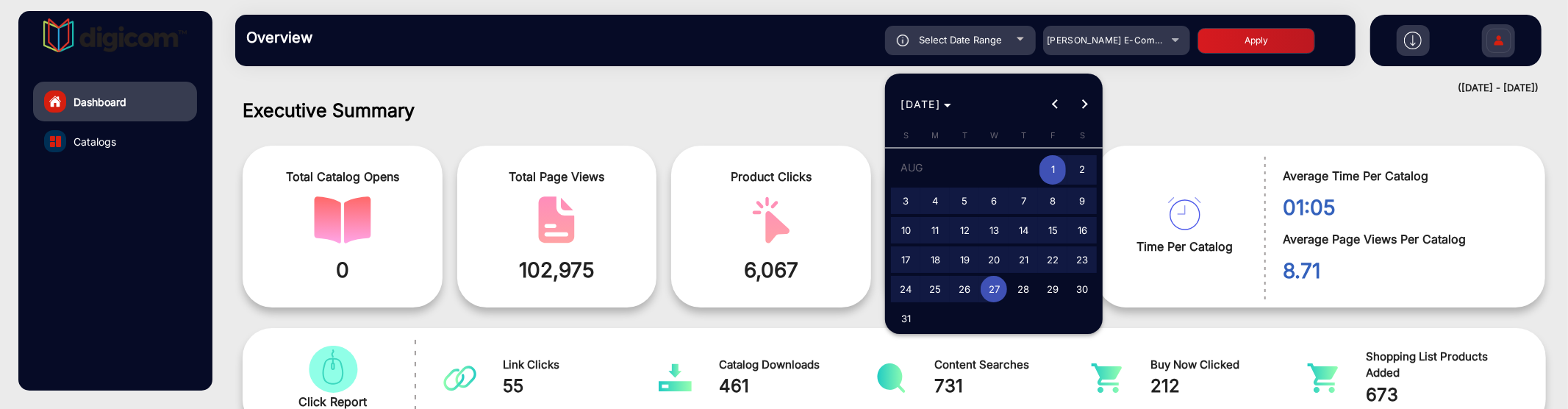
click at [1024, 278] on span "28" at bounding box center [1023, 289] width 26 height 26
type input "8/28/2025"
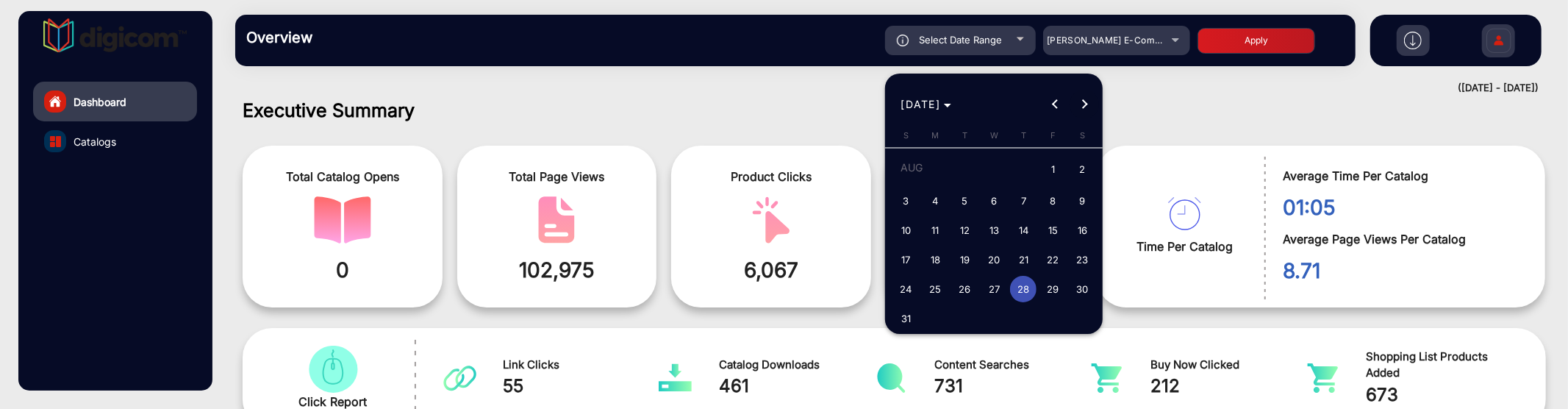
click at [1086, 96] on span "Next month" at bounding box center [1084, 104] width 29 height 29
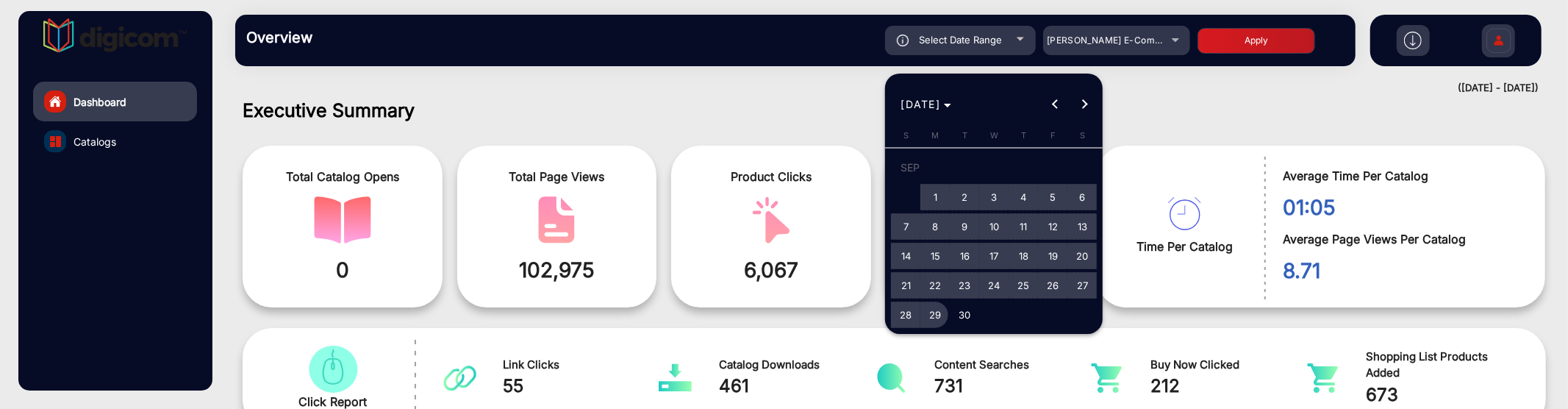
click at [938, 310] on span "29" at bounding box center [935, 314] width 26 height 26
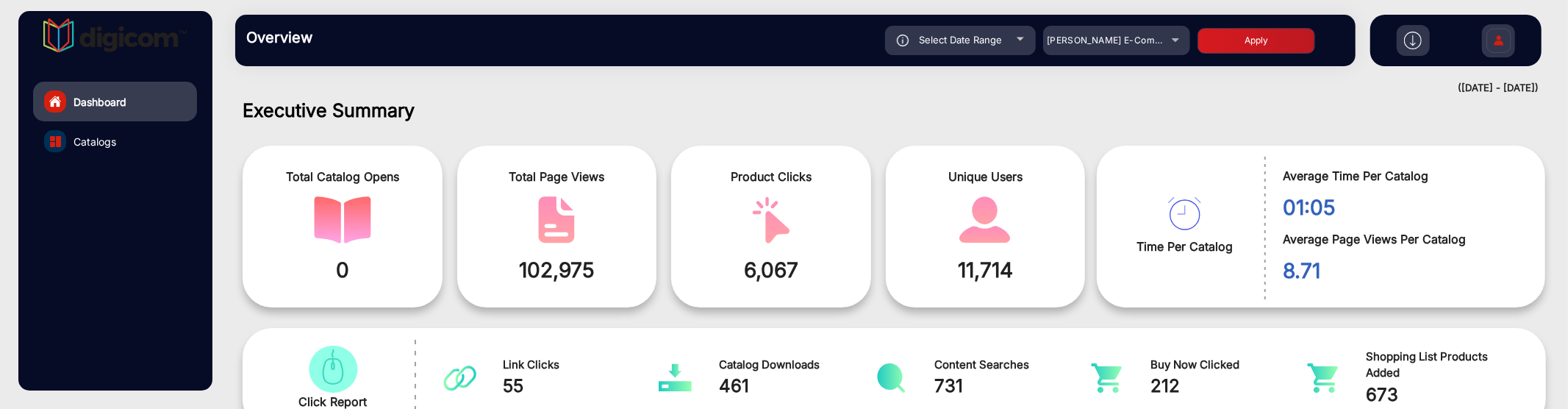
type input "[DATE]"
click at [1257, 38] on button "Apply" at bounding box center [1256, 40] width 118 height 25
type input "8/28/2025"
type input "[DATE]"
click at [345, 270] on span "0" at bounding box center [342, 270] width 178 height 31
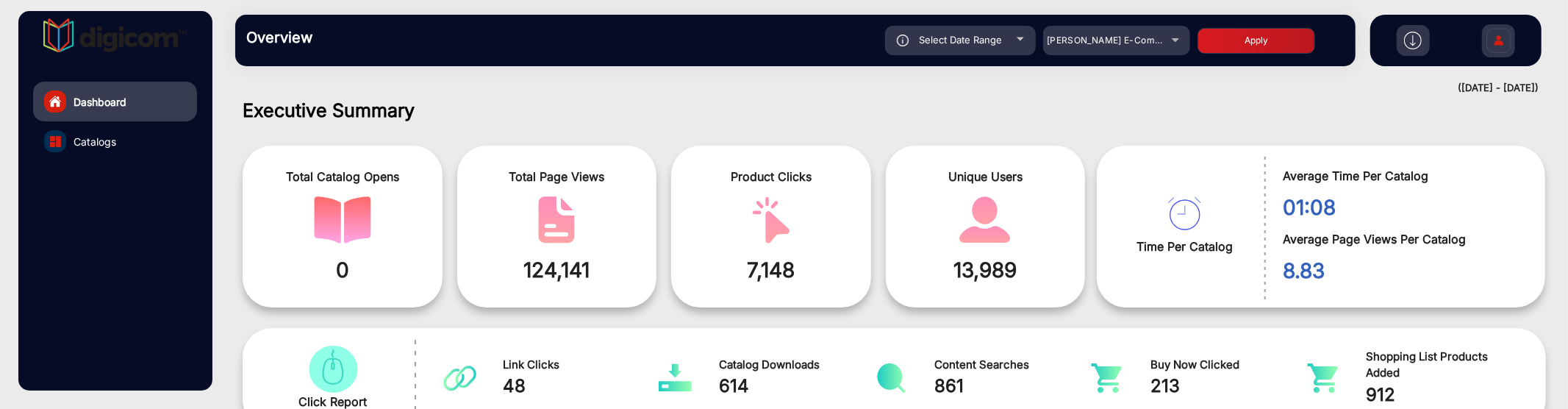
click at [345, 270] on span "0" at bounding box center [342, 270] width 178 height 31
click at [959, 29] on div "Select Date Range" at bounding box center [961, 40] width 151 height 29
type input "8/28/2025"
type input "[DATE]"
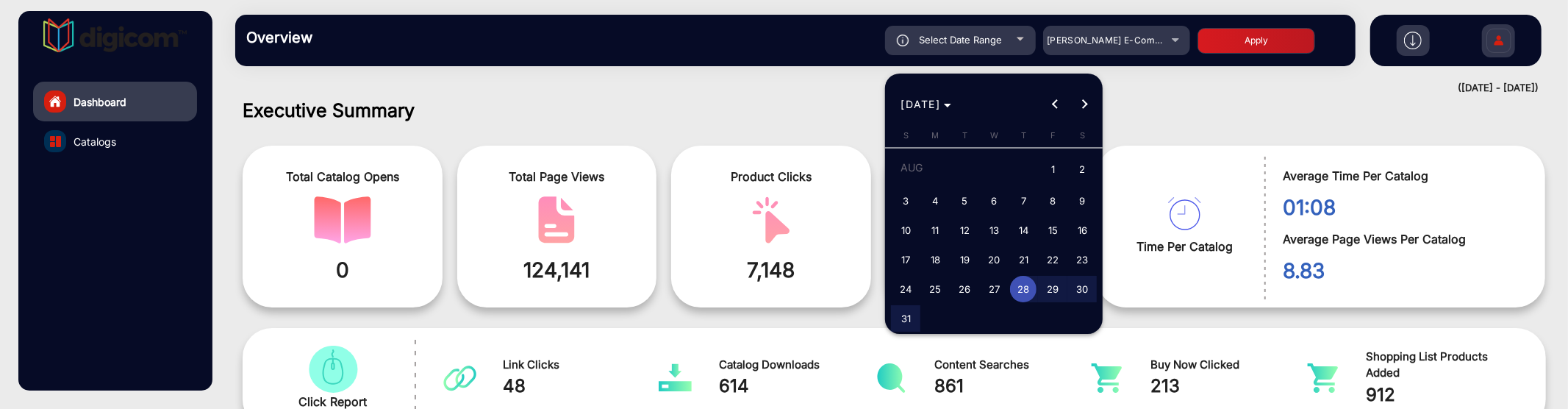
click at [683, 107] on div at bounding box center [784, 204] width 1568 height 409
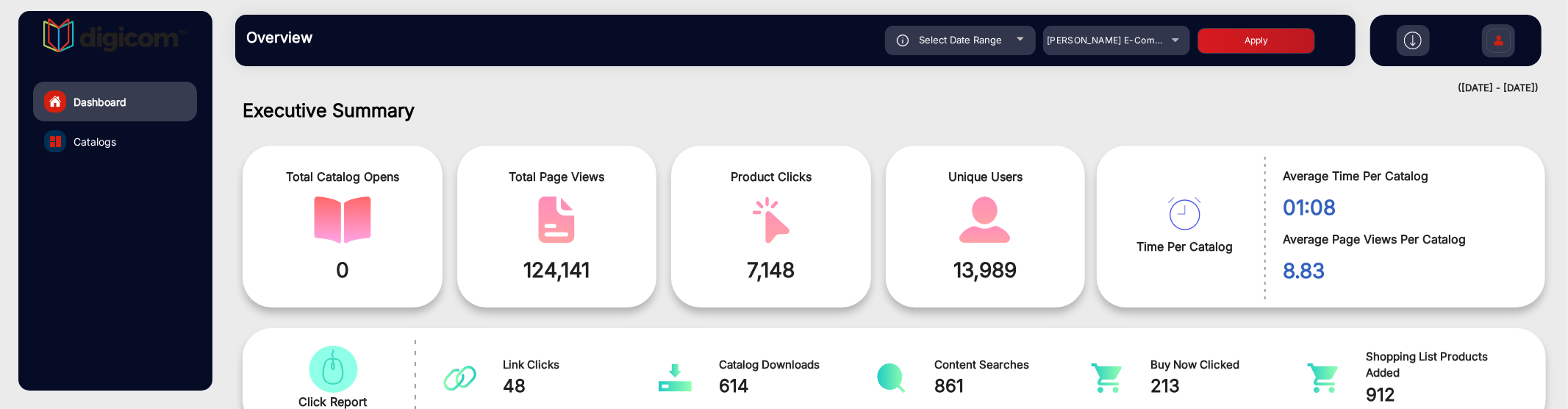
click at [995, 41] on span "Select Date Range" at bounding box center [961, 39] width 83 height 12
type input "8/28/2025"
type input "[DATE]"
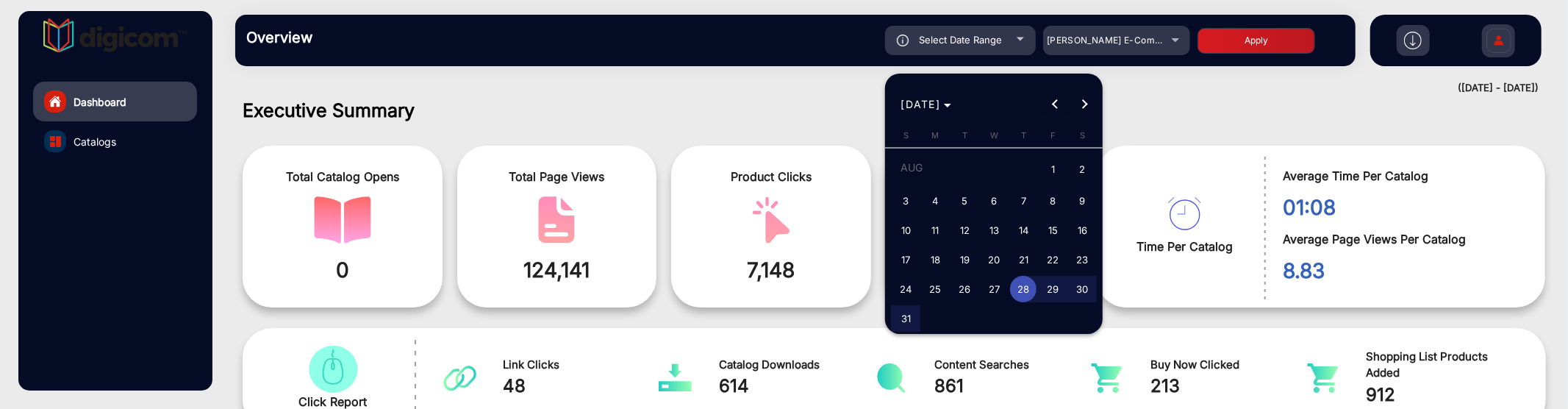
click at [1062, 106] on span "Previous month" at bounding box center [1055, 104] width 29 height 29
click at [1061, 106] on span "Previous month" at bounding box center [1055, 104] width 29 height 29
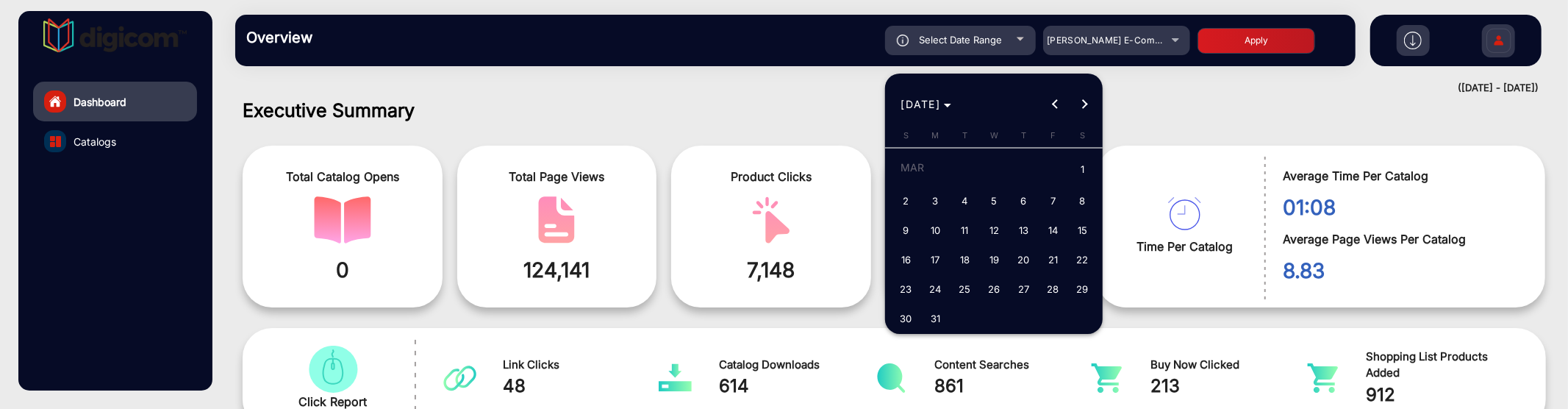
click at [1001, 280] on span "26" at bounding box center [994, 289] width 26 height 26
type input "3/26/2025"
click at [1088, 105] on span "Next month" at bounding box center [1084, 104] width 29 height 29
click at [1041, 191] on span "4" at bounding box center [1053, 197] width 26 height 26
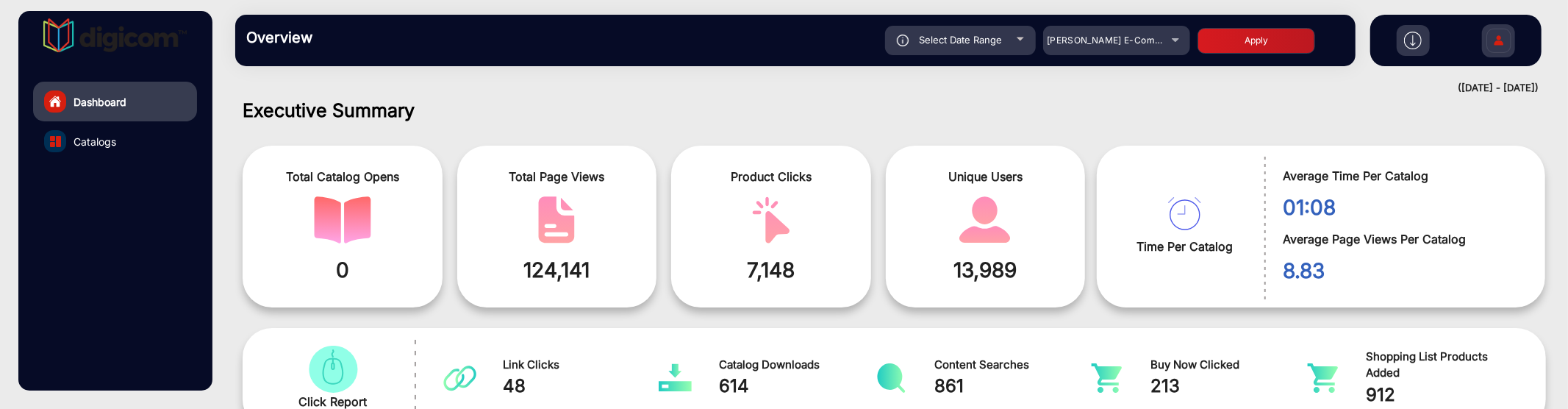
type input "4/4/2025"
click at [1248, 42] on button "Apply" at bounding box center [1256, 40] width 118 height 25
type input "3/26/2025"
type input "4/4/2025"
click at [105, 137] on span "Catalogs" at bounding box center [94, 142] width 42 height 15
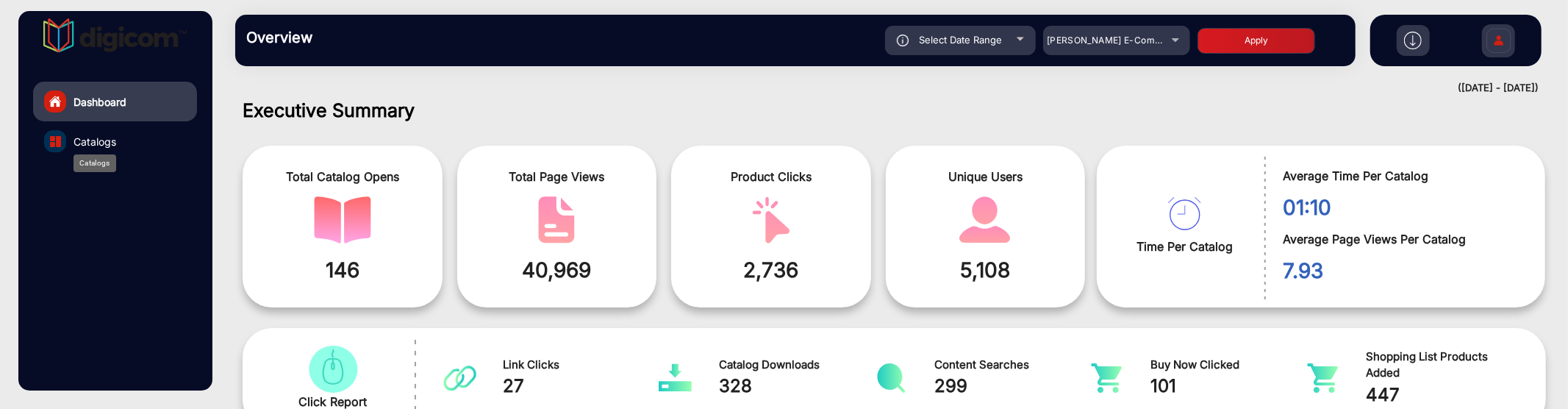
click at [100, 140] on span "Catalogs" at bounding box center [94, 142] width 42 height 15
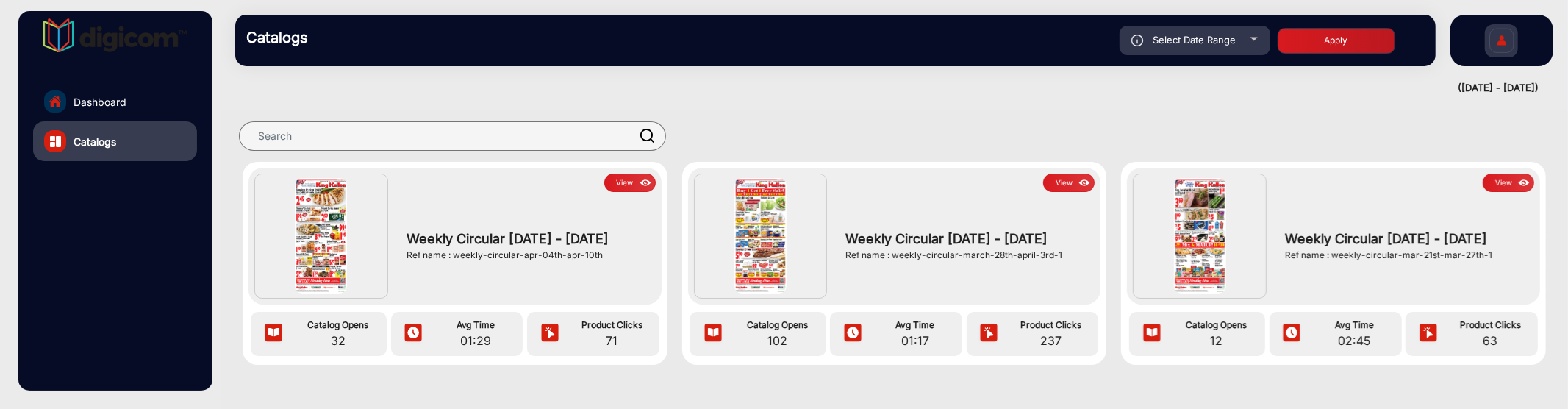
click at [113, 111] on link "Dashboard" at bounding box center [115, 102] width 164 height 40
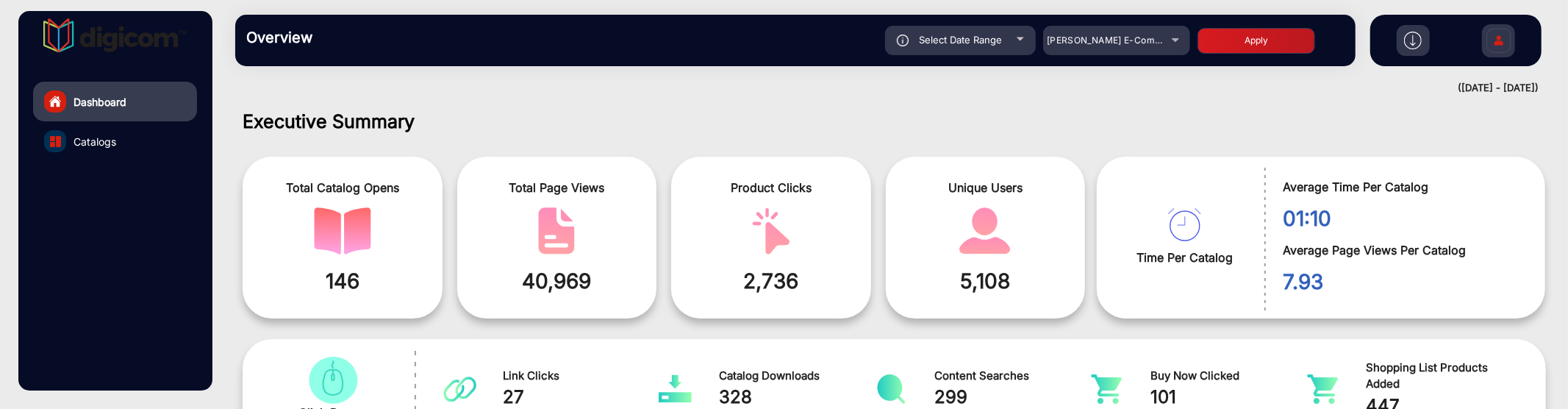
scroll to position [11, 0]
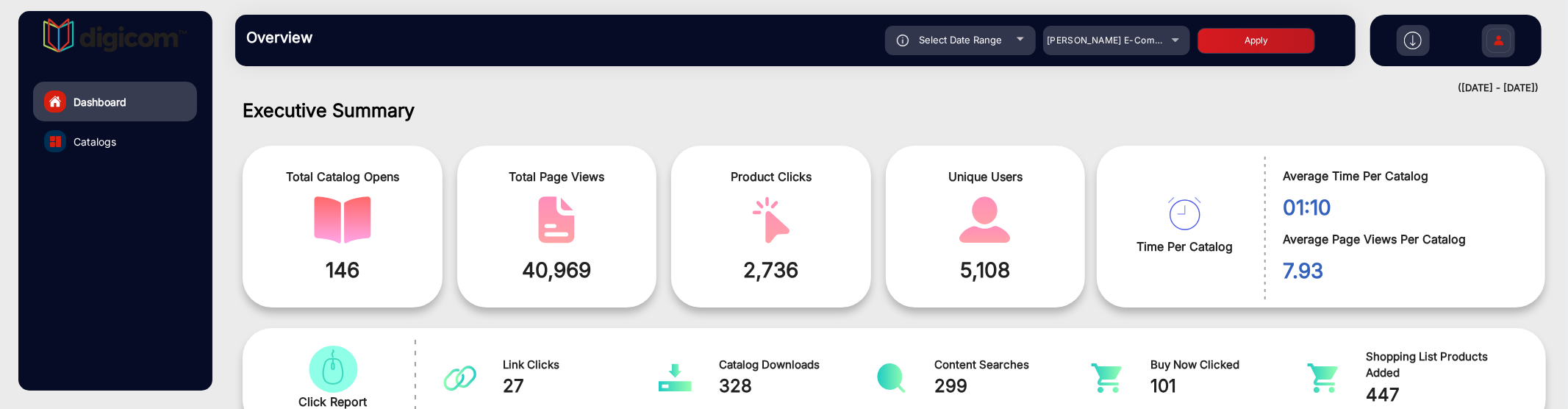
click at [1029, 21] on div "Overview Reports Understand what makes your customers tick and learn how they a…" at bounding box center [795, 40] width 1120 height 52
click at [955, 45] on span "Select Date Range" at bounding box center [961, 39] width 83 height 12
type input "3/26/2025"
type input "4/4/2025"
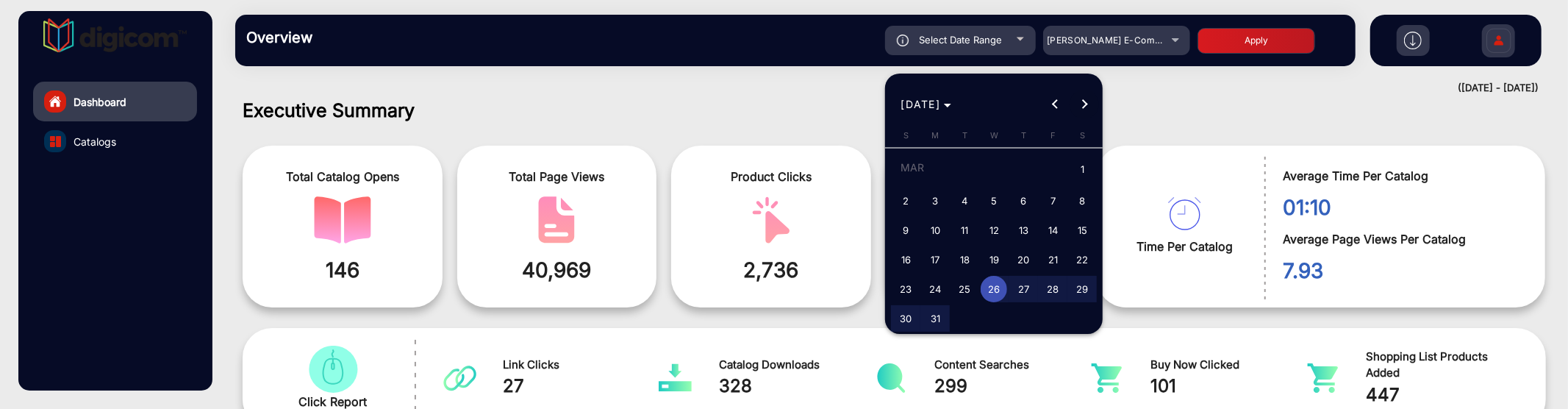
click at [1088, 114] on span "Next month" at bounding box center [1084, 104] width 29 height 29
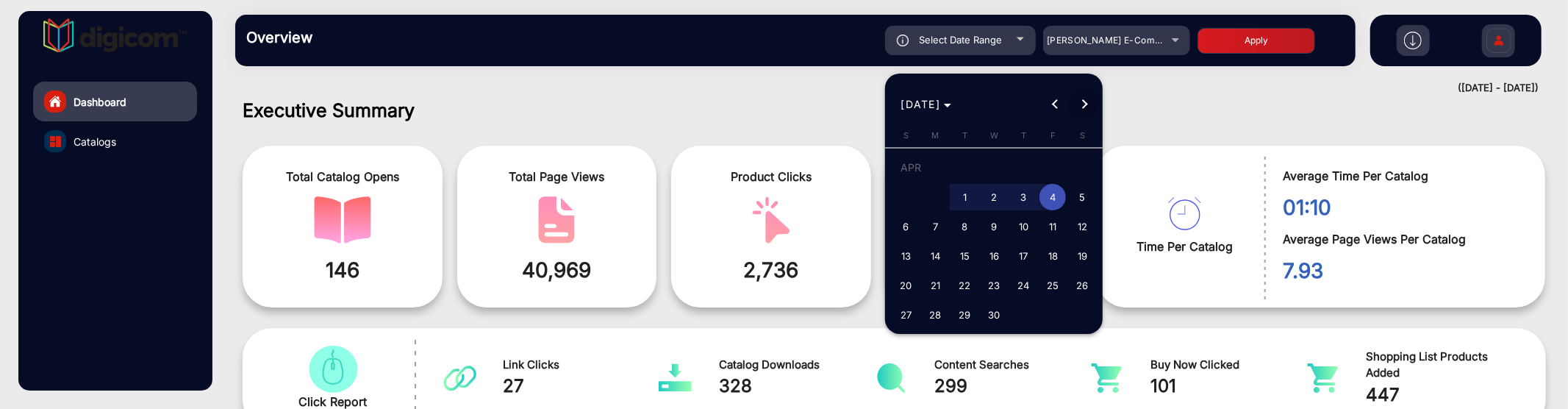
click at [1089, 114] on span "Next month" at bounding box center [1084, 104] width 29 height 29
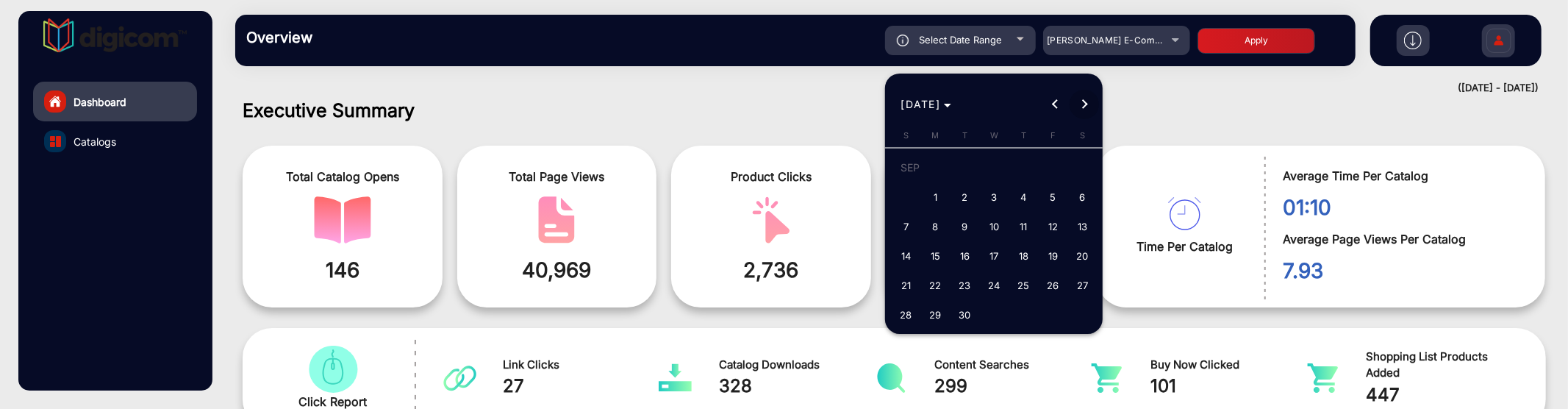
click at [1089, 114] on span "Next month" at bounding box center [1084, 104] width 29 height 29
click at [1089, 114] on div "[DATE] [DATE]" at bounding box center [995, 104] width 210 height 29
click at [996, 166] on span "1" at bounding box center [994, 169] width 26 height 30
type input "10/1/2025"
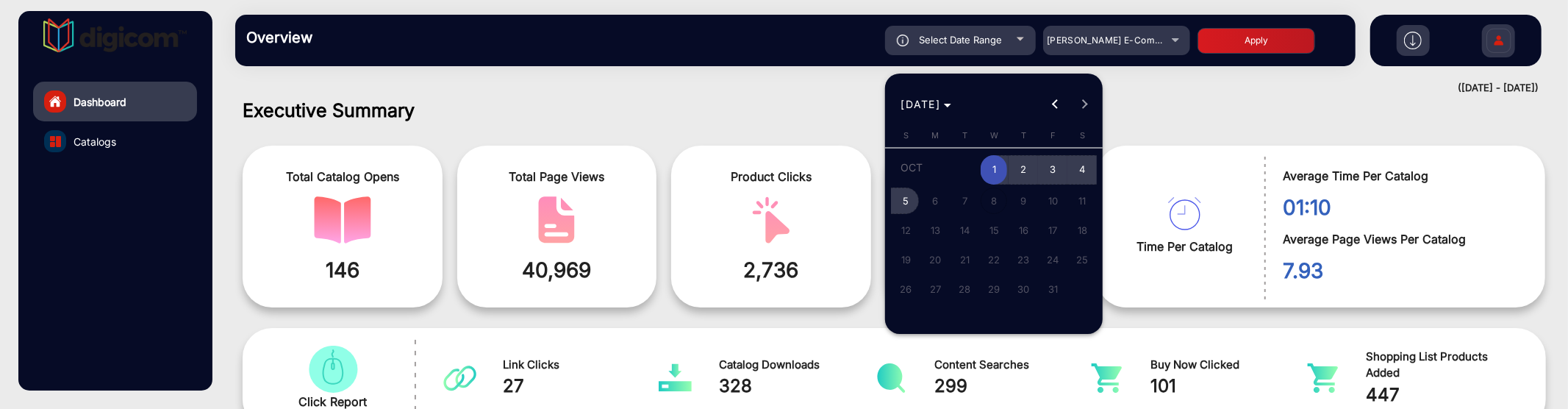
click at [906, 199] on span "5" at bounding box center [905, 200] width 26 height 26
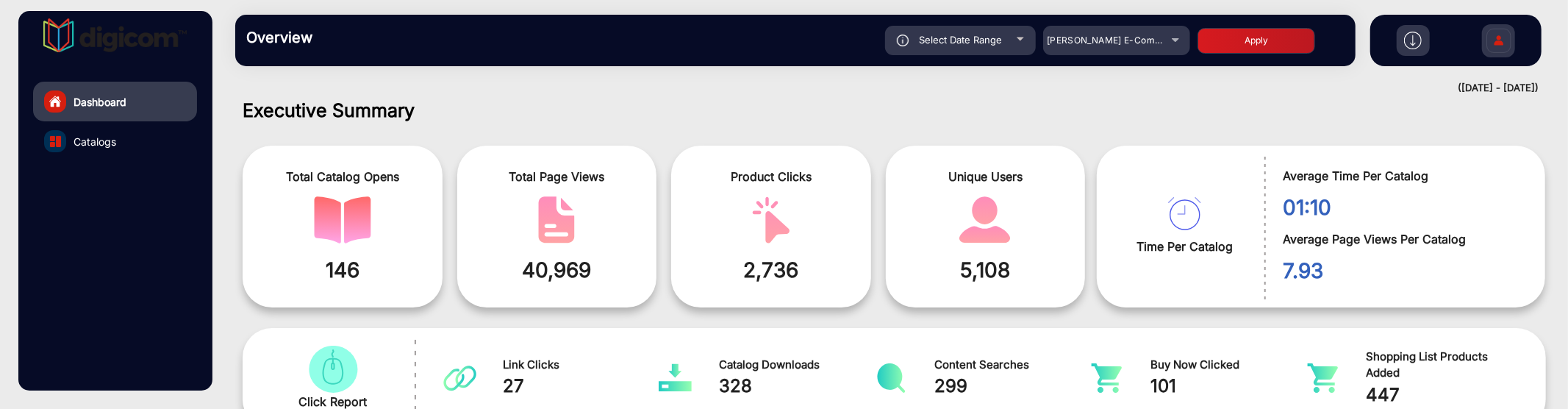
click at [1248, 48] on button "Apply" at bounding box center [1256, 40] width 118 height 25
type input "[DATE]"
click at [103, 119] on link "Dashboard" at bounding box center [115, 102] width 164 height 40
click at [98, 139] on span "Catalogs" at bounding box center [94, 142] width 42 height 15
